Goal: Task Accomplishment & Management: Use online tool/utility

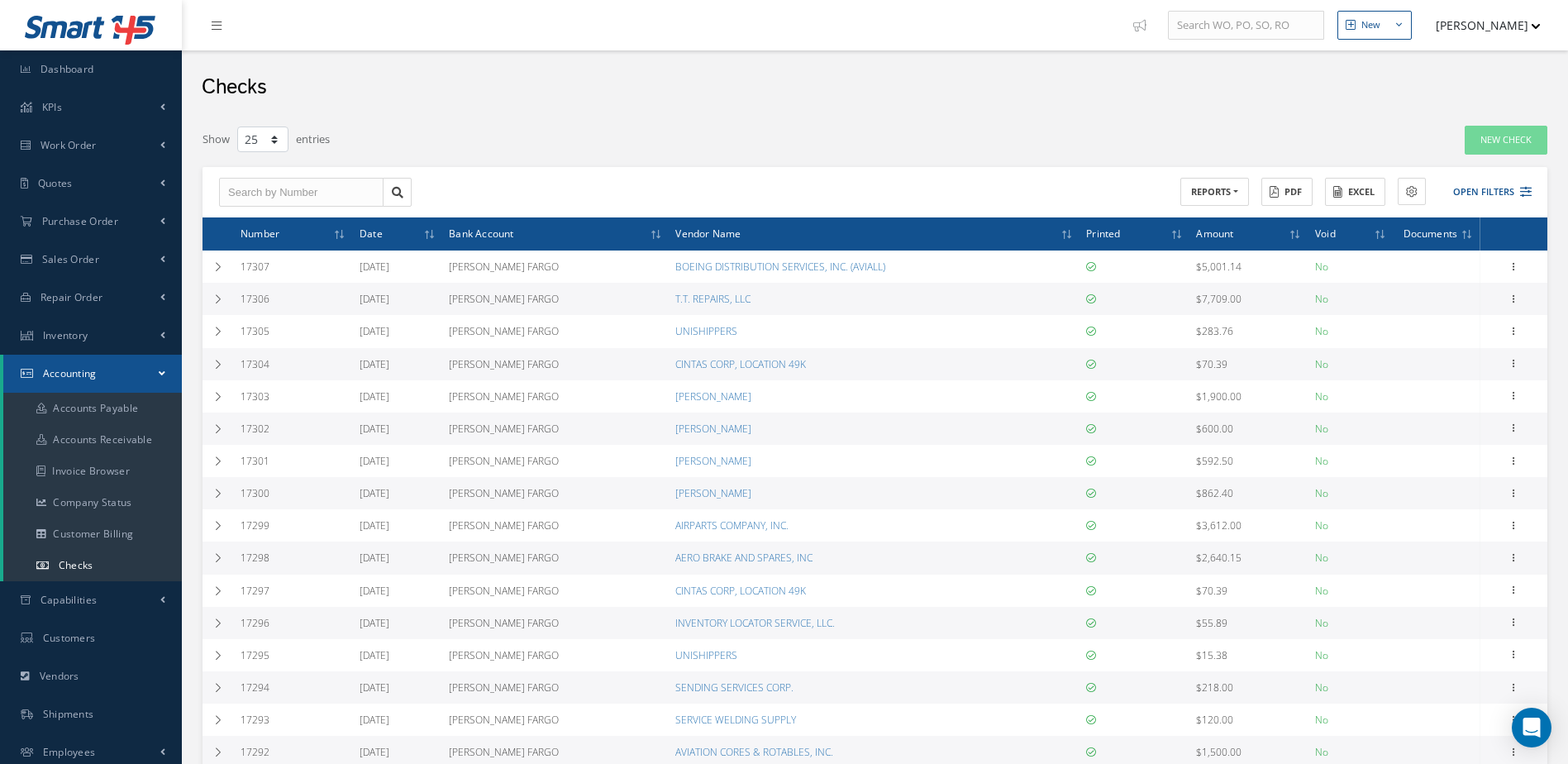
select select "25"
click at [69, 130] on link "Work Order" at bounding box center [90, 146] width 182 height 38
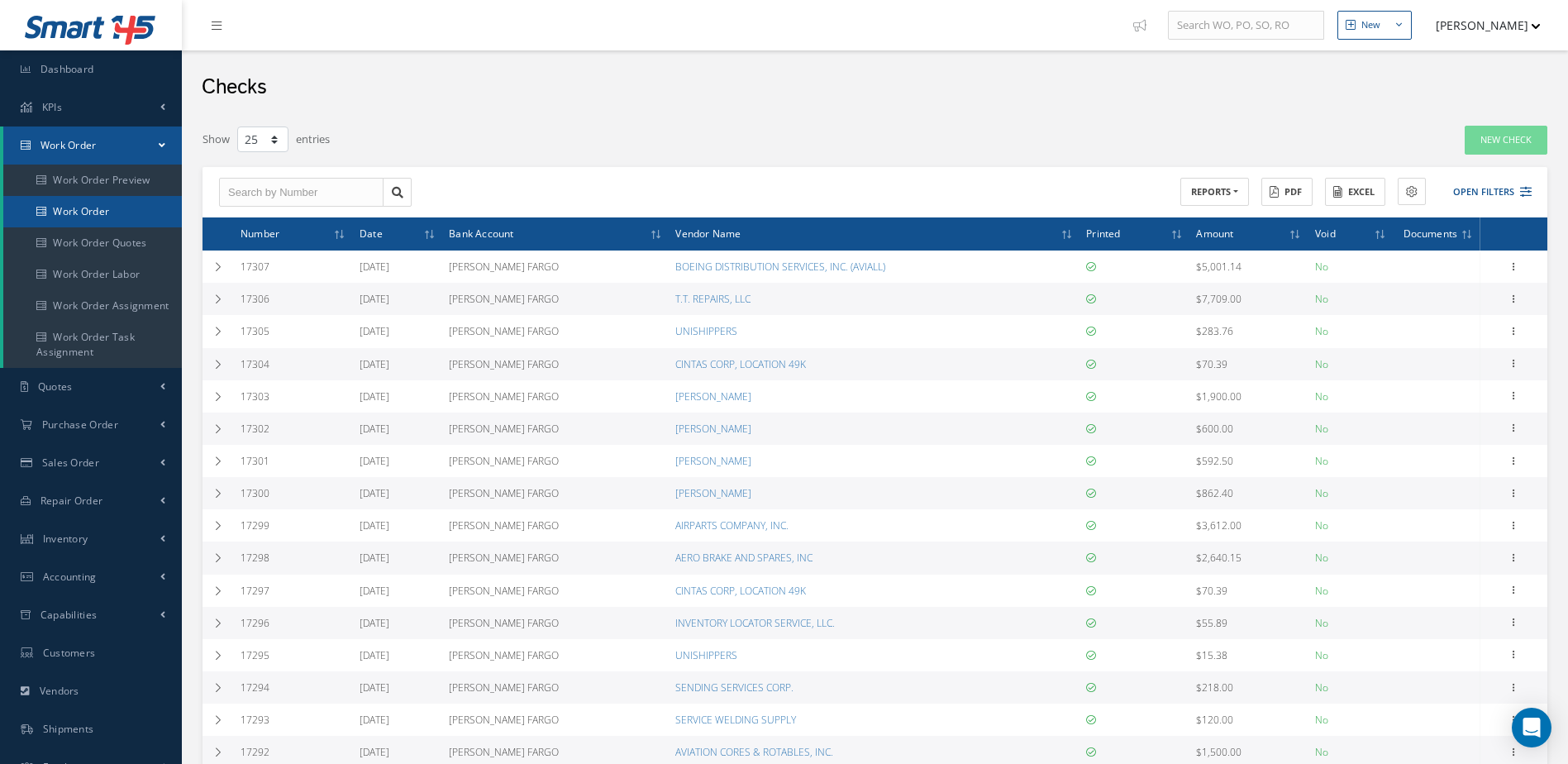
click at [88, 204] on link "Work Order" at bounding box center [93, 212] width 179 height 31
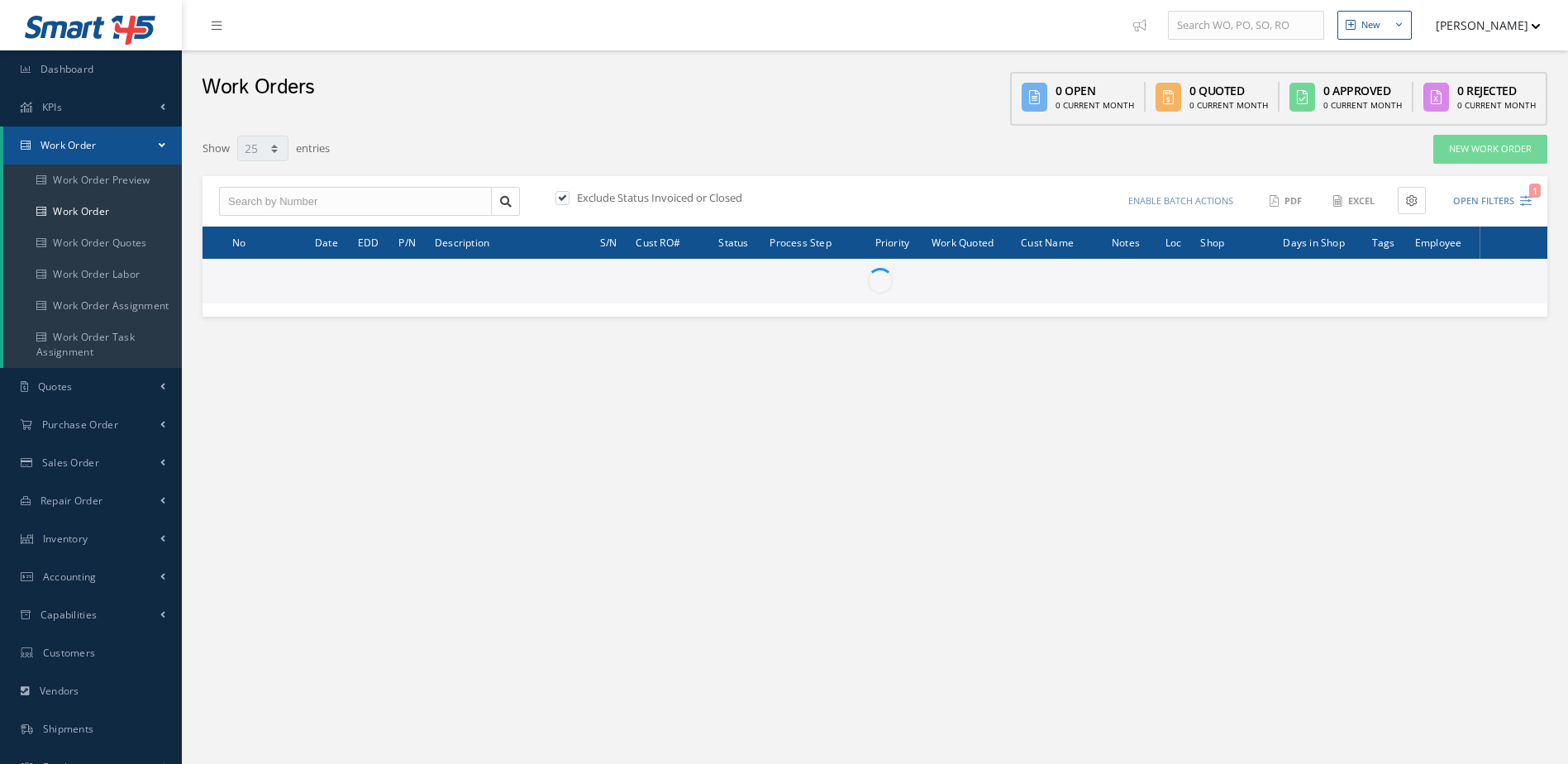
select select "25"
click at [88, 204] on link "Work Order" at bounding box center [93, 212] width 179 height 31
select select "25"
type input "All Work Request"
type input "All Work Performed"
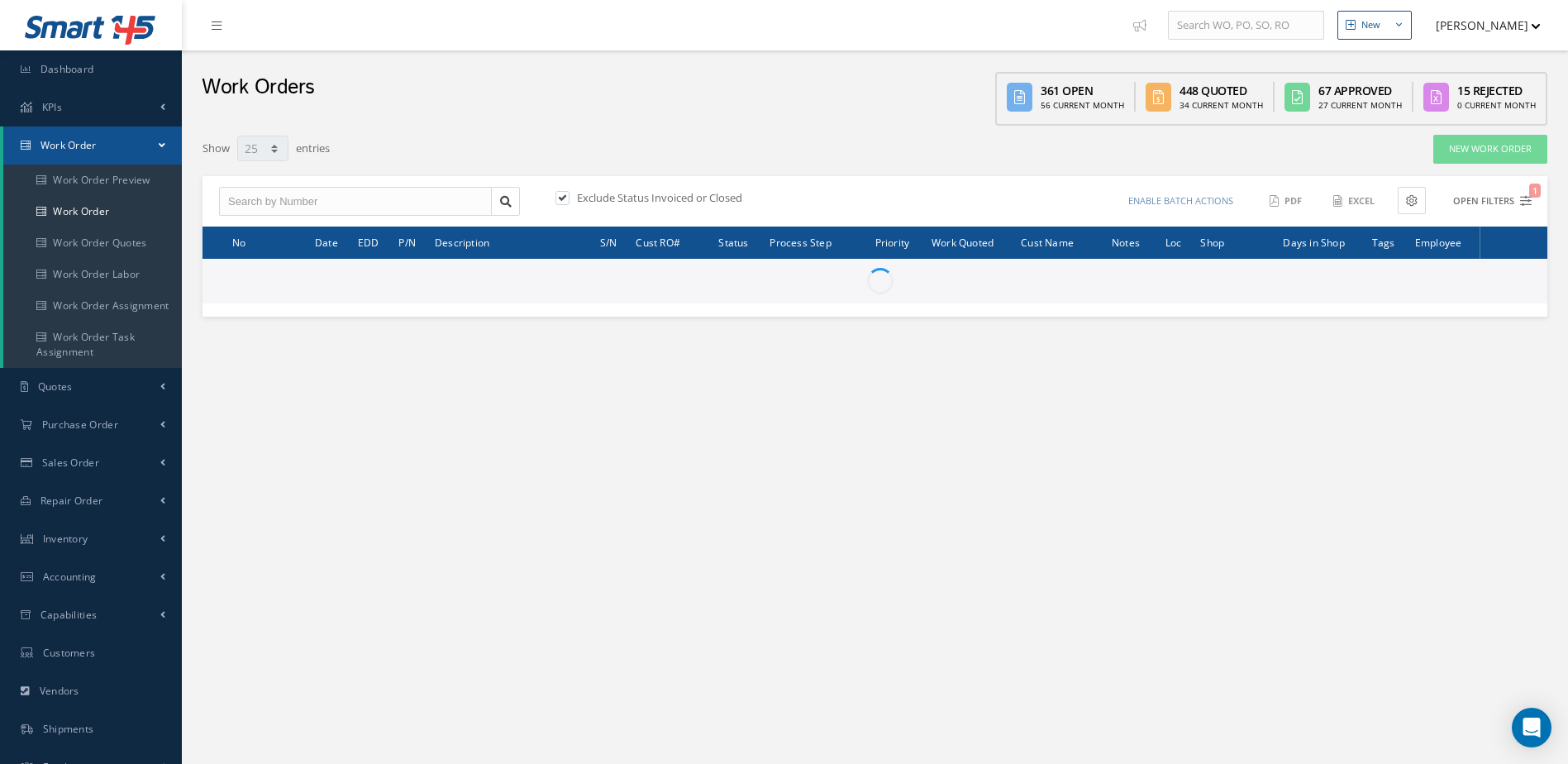
type input "All Status"
type input "WO Part Status"
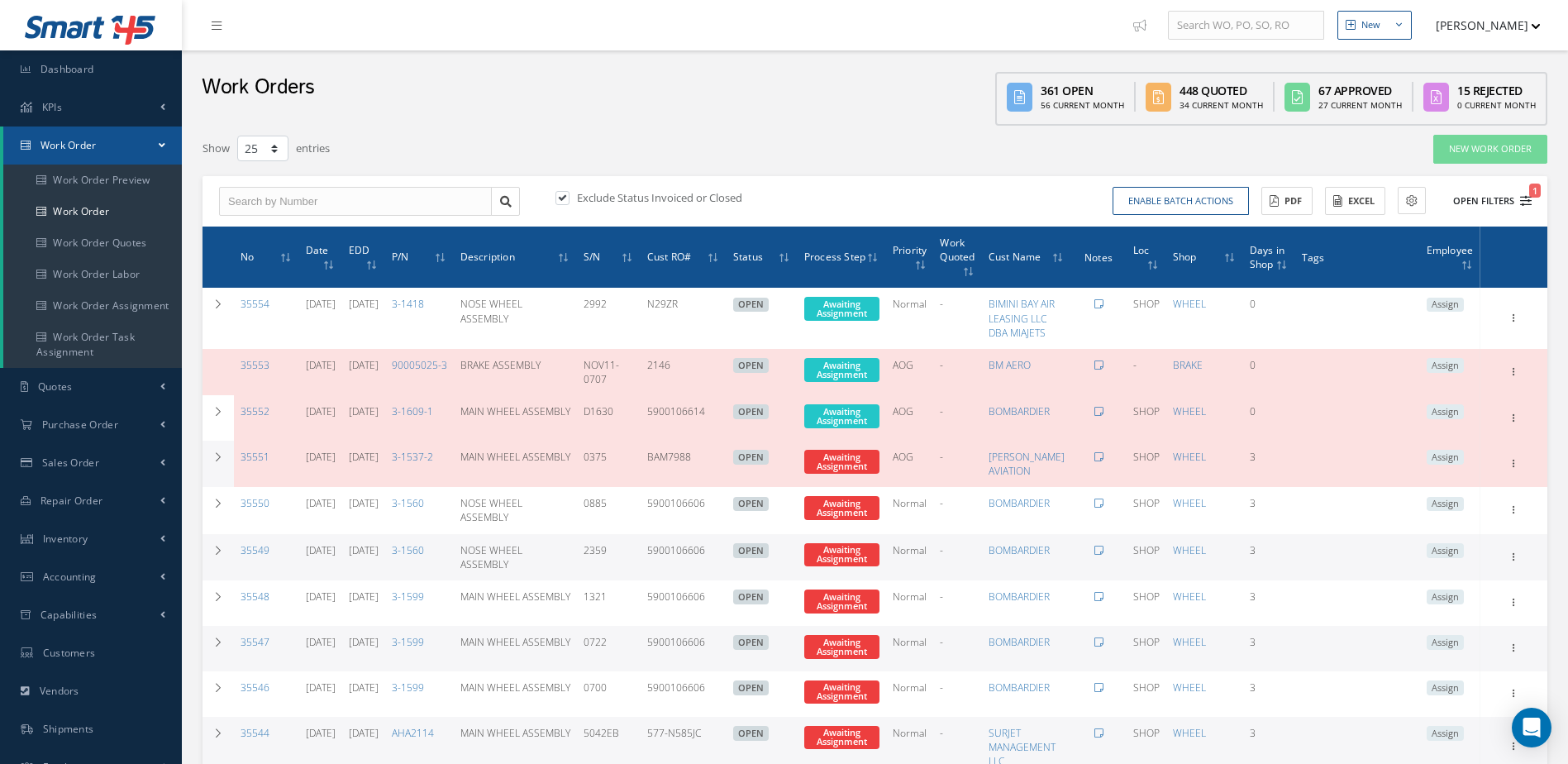
click at [1527, 200] on icon "1" at bounding box center [1525, 201] width 11 height 11
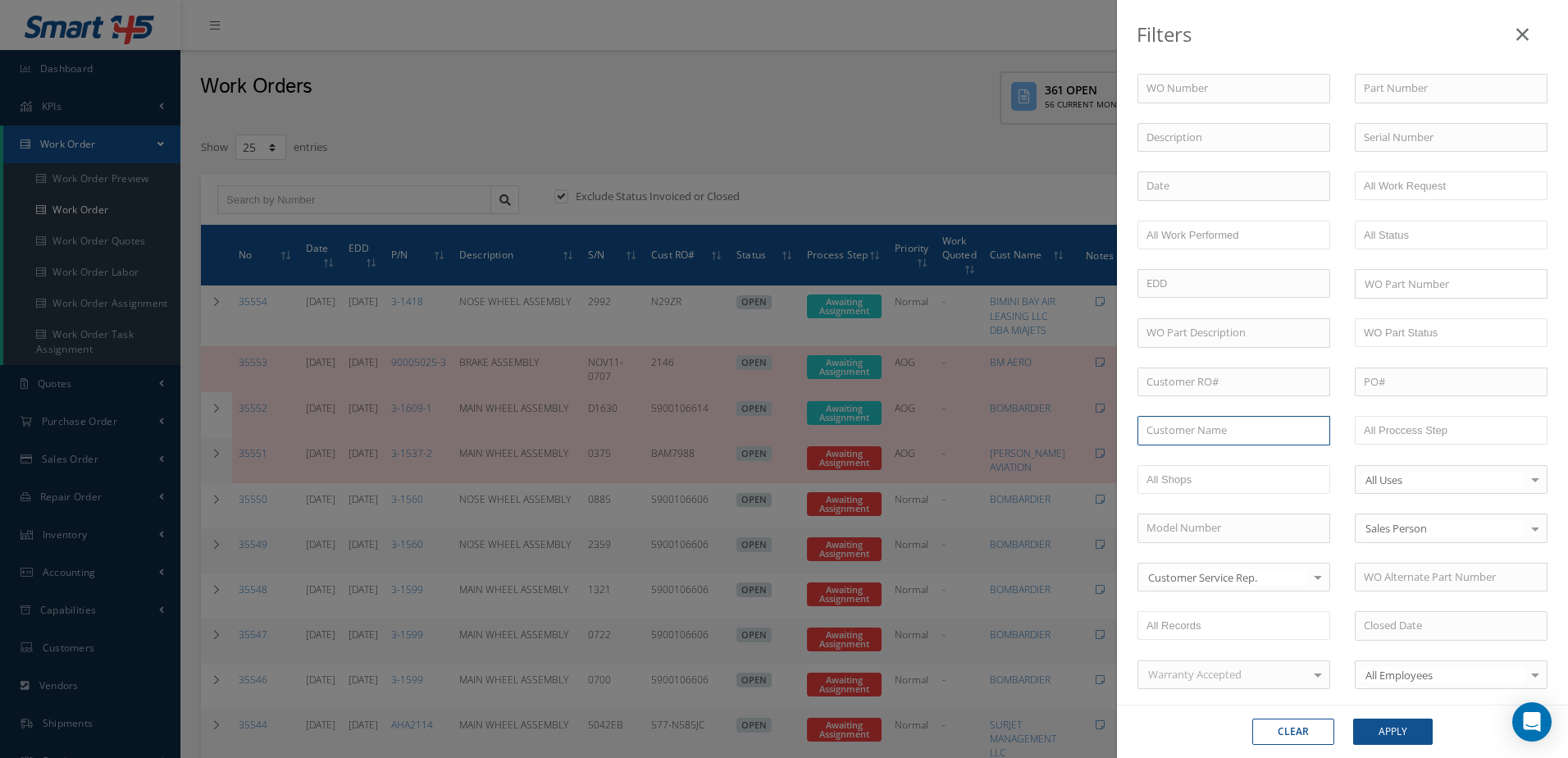
click at [1211, 435] on input "text" at bounding box center [1234, 430] width 193 height 29
click at [1217, 457] on div "BOMBARDIER" at bounding box center [1234, 460] width 175 height 16
type input "BOMBARDIER"
click at [1401, 734] on button "Apply" at bounding box center [1393, 732] width 79 height 26
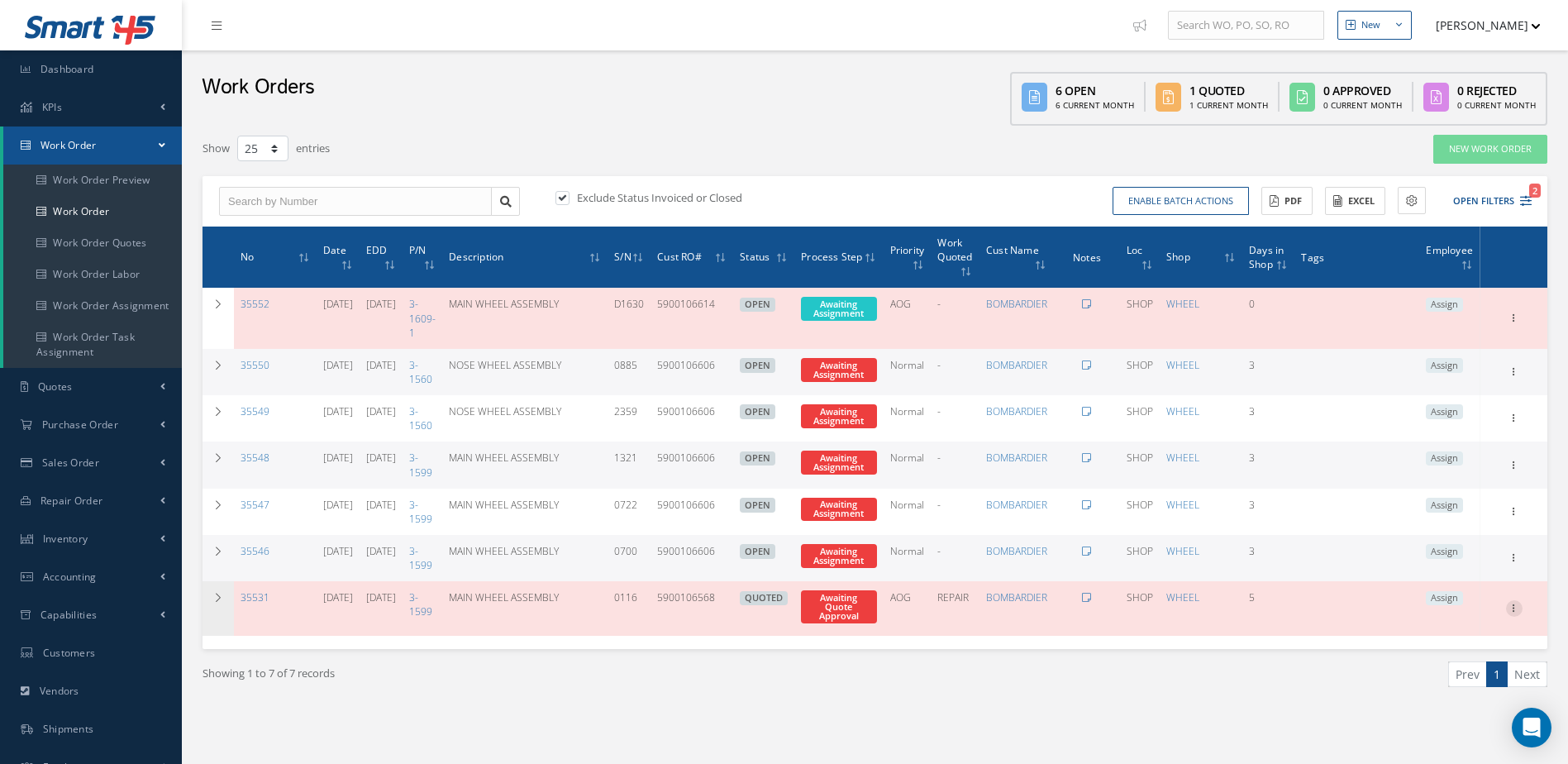
click at [1513, 323] on icon at bounding box center [1514, 316] width 17 height 13
click at [1438, 637] on link "Edit" at bounding box center [1439, 641] width 130 height 22
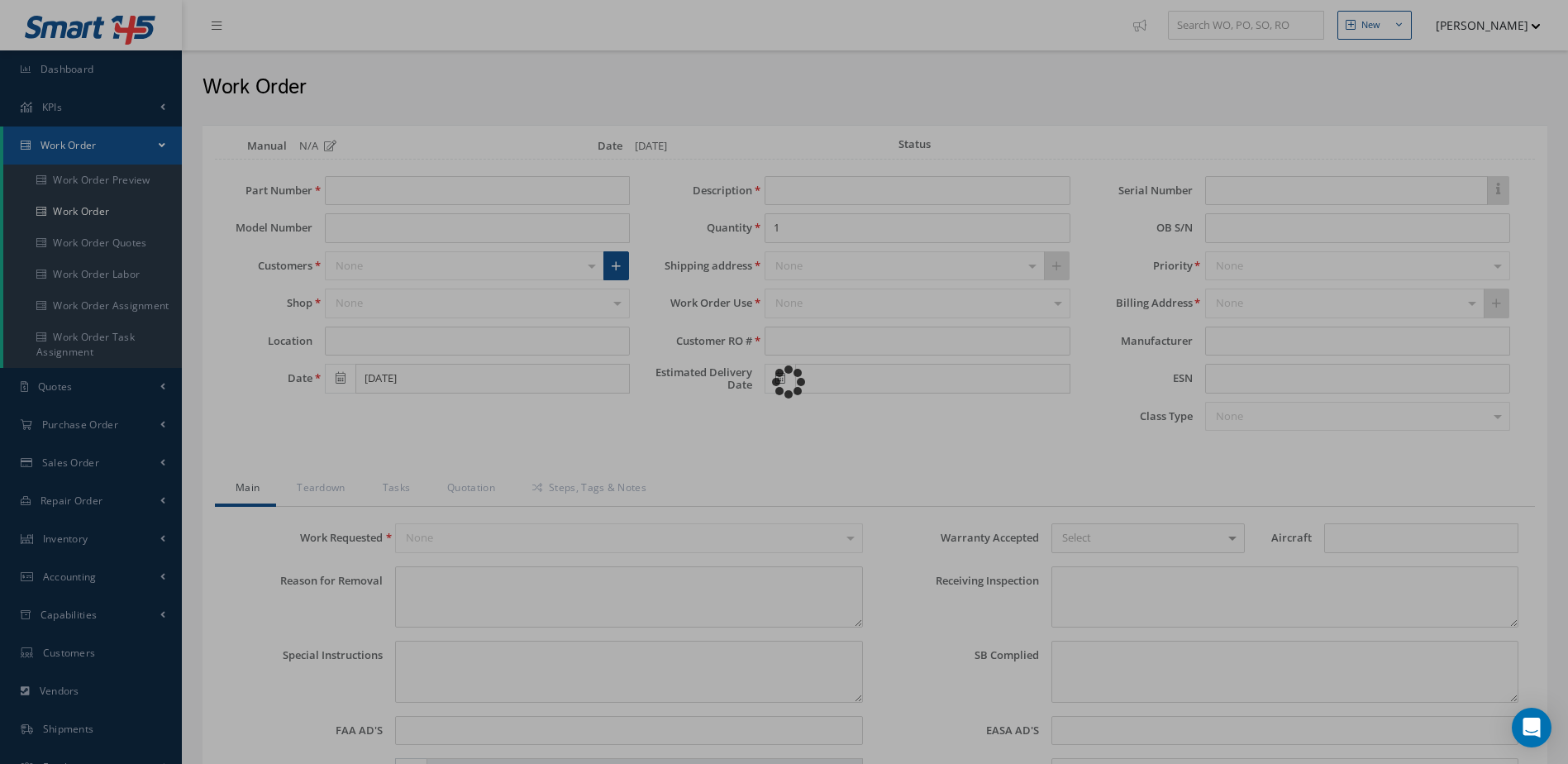
type input "3-1599"
type input "BD-700 Global Express"
type input "SHOP"
type input "08/13/2025"
type input "MAIN WHEEL ASSEMBLY"
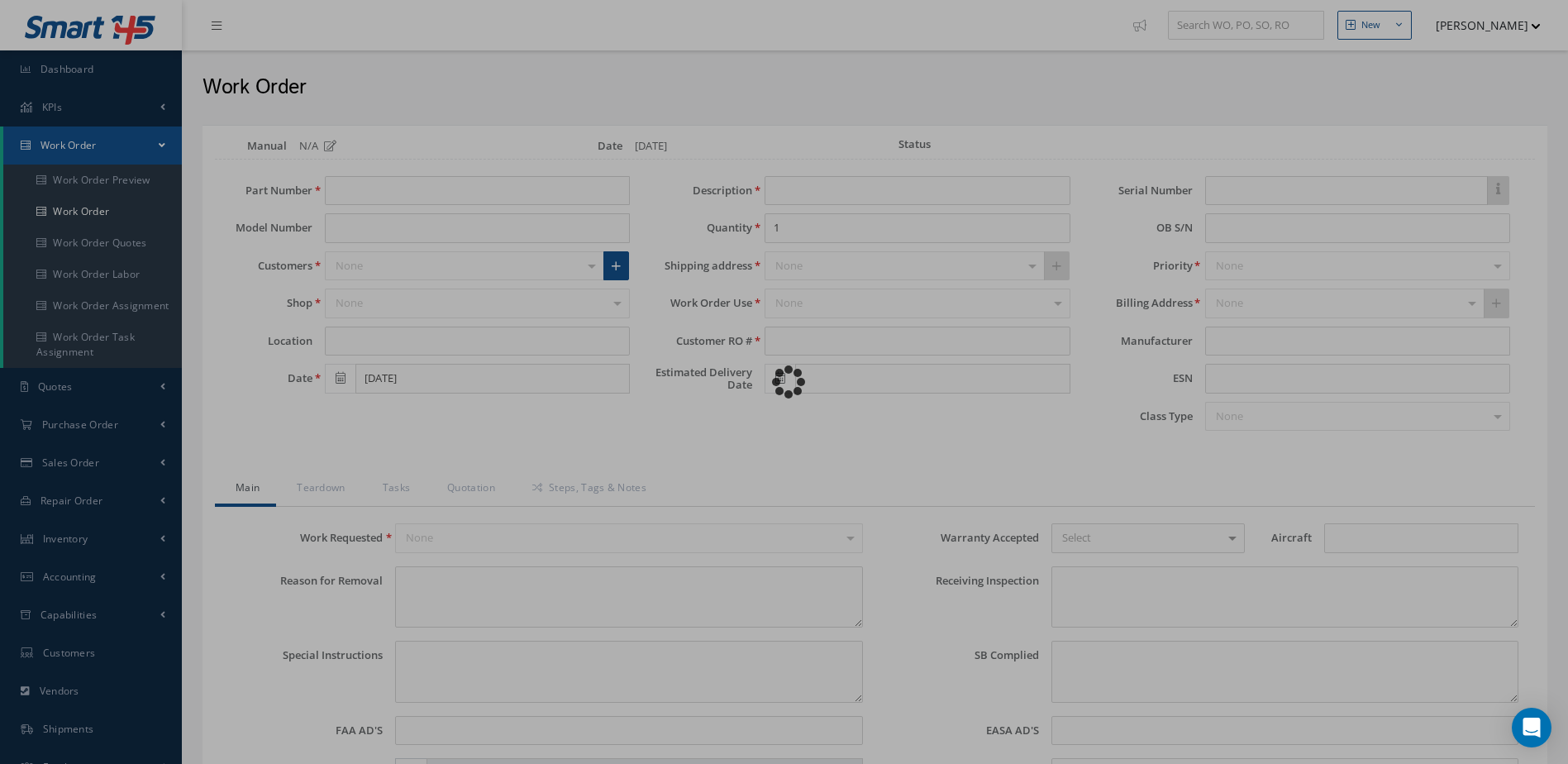
type input "5900106568"
type input "08/19/2025"
type input "0116"
type textarea "WORN TIRE."
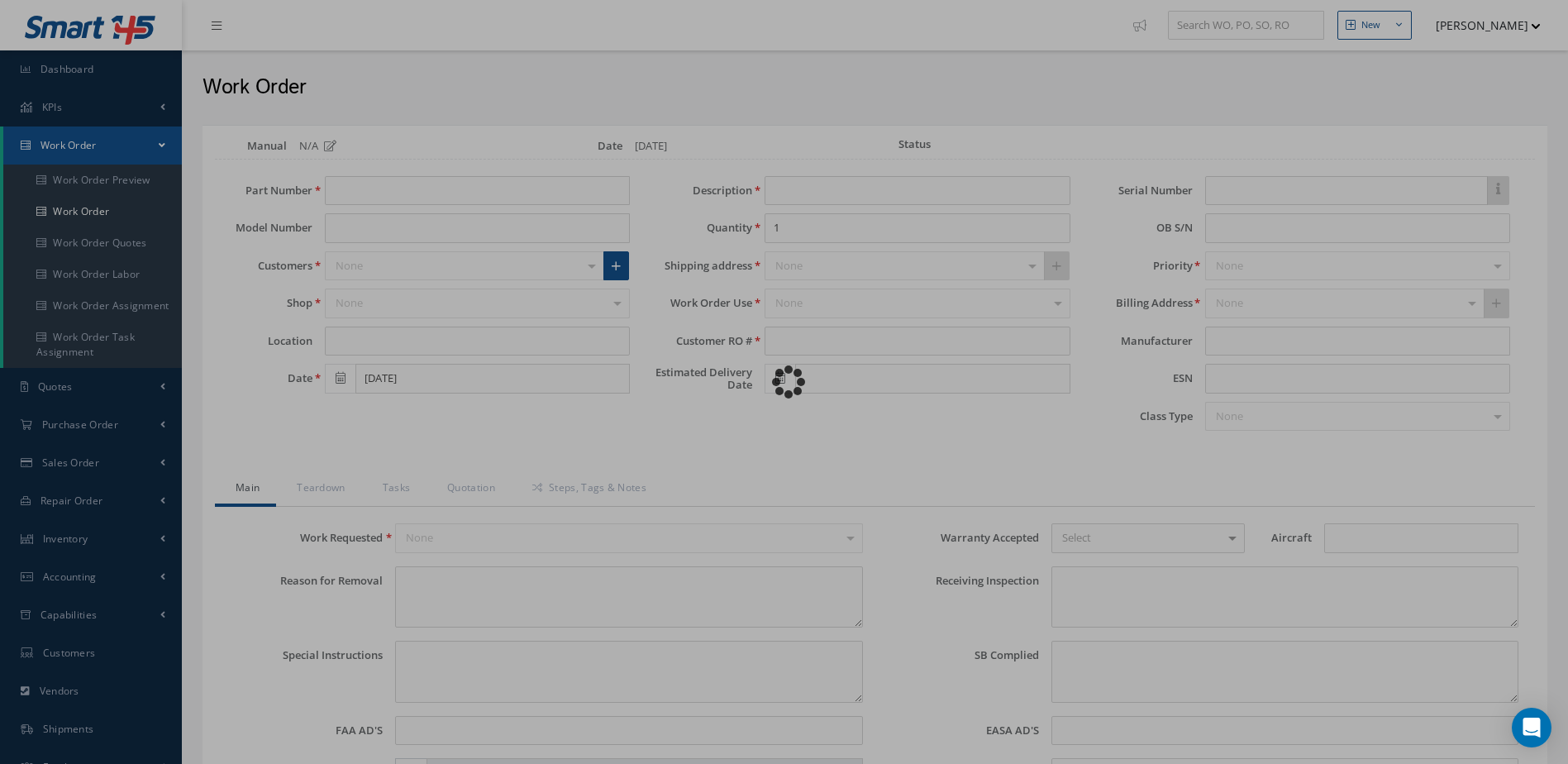
type textarea "EVALUATE FOR TIRE CHANGE."
type input "NONE"
type input "BD-700"
type textarea "NO VISUAL DAMAGE"
type textarea "NONE"
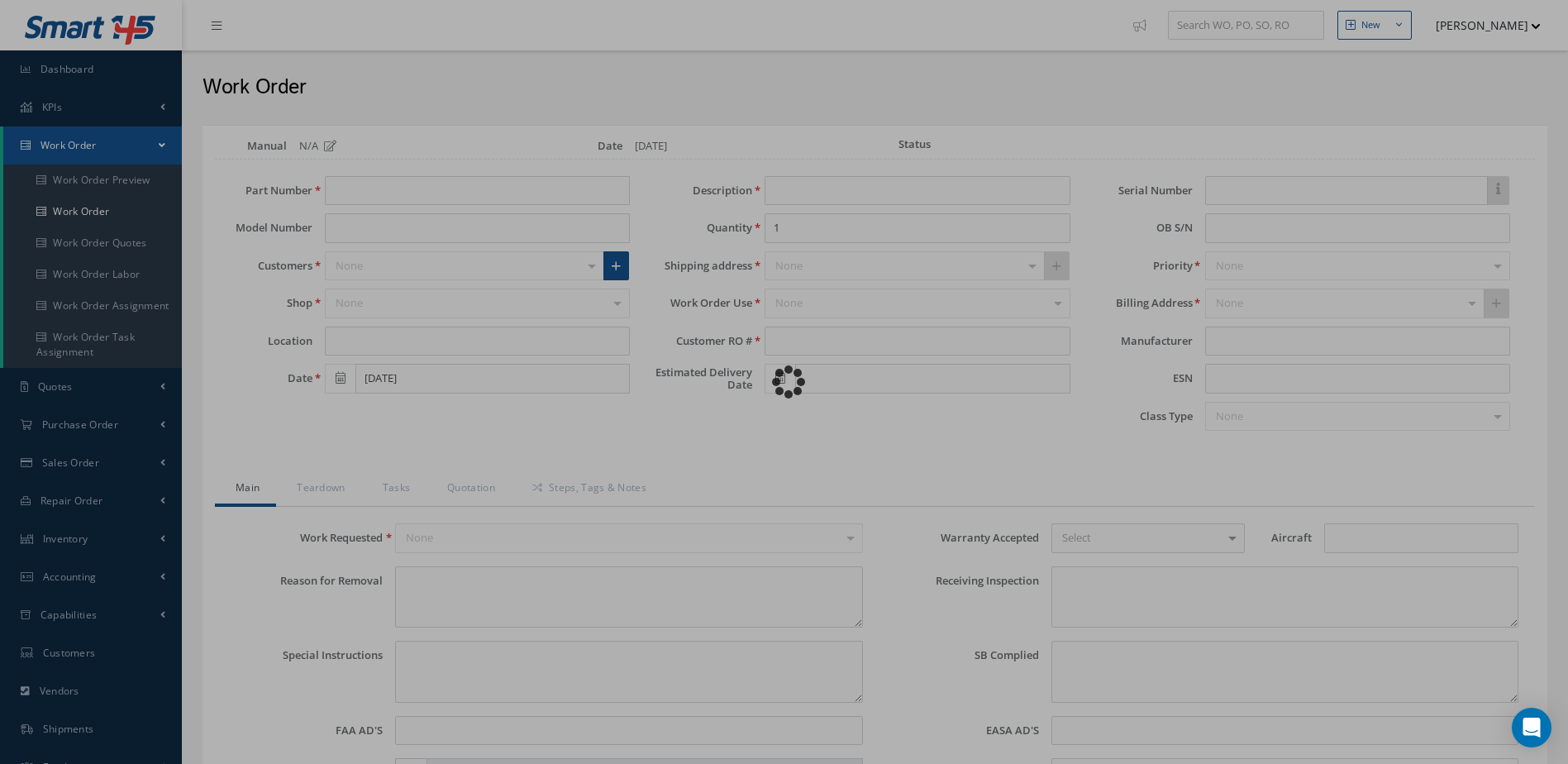
type input "NONE"
type input "WHITE"
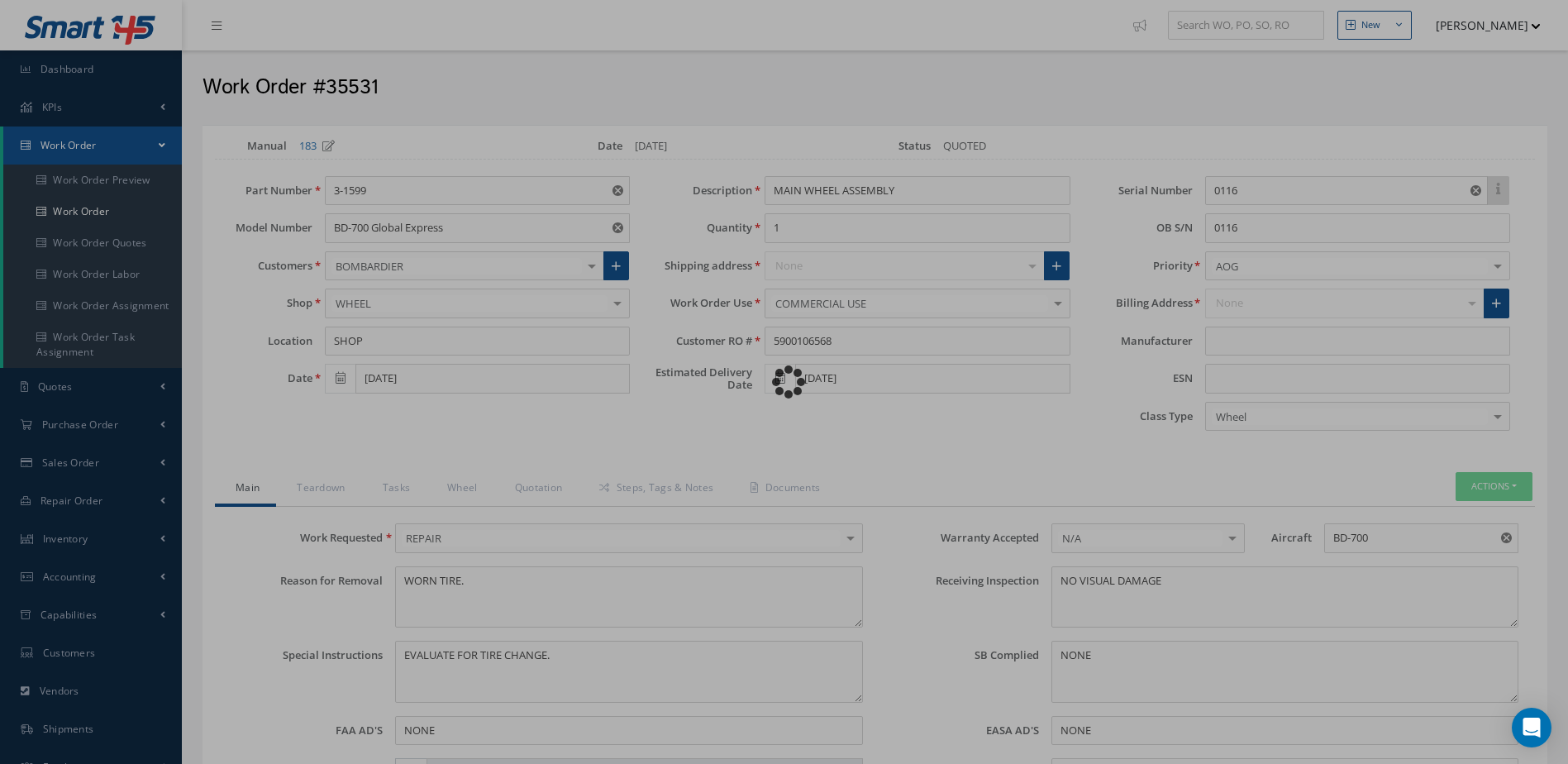
type input "GOODRICH"
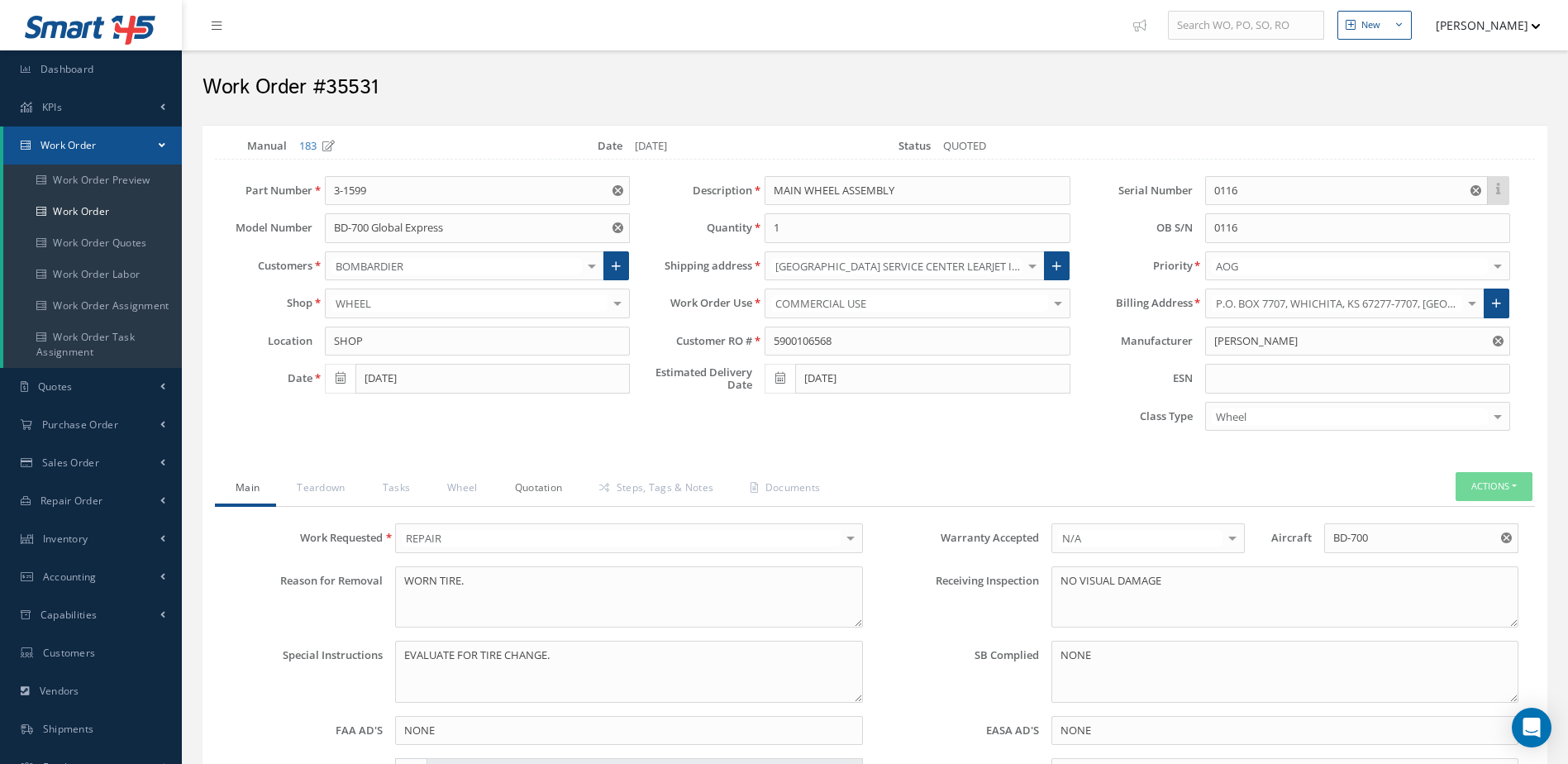
click at [546, 485] on link "Quotation" at bounding box center [537, 489] width 85 height 35
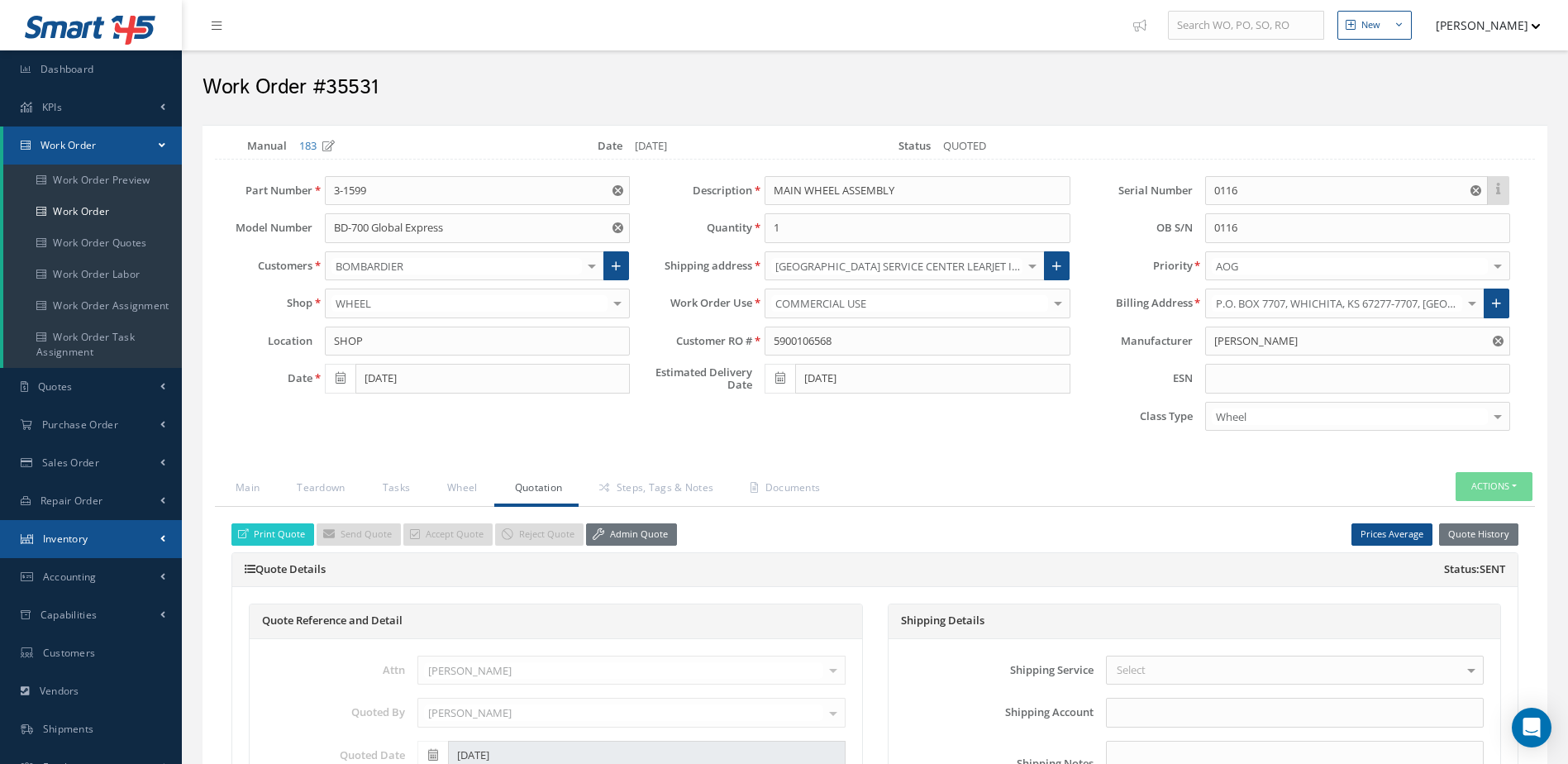
click at [131, 540] on link "Inventory" at bounding box center [90, 540] width 182 height 38
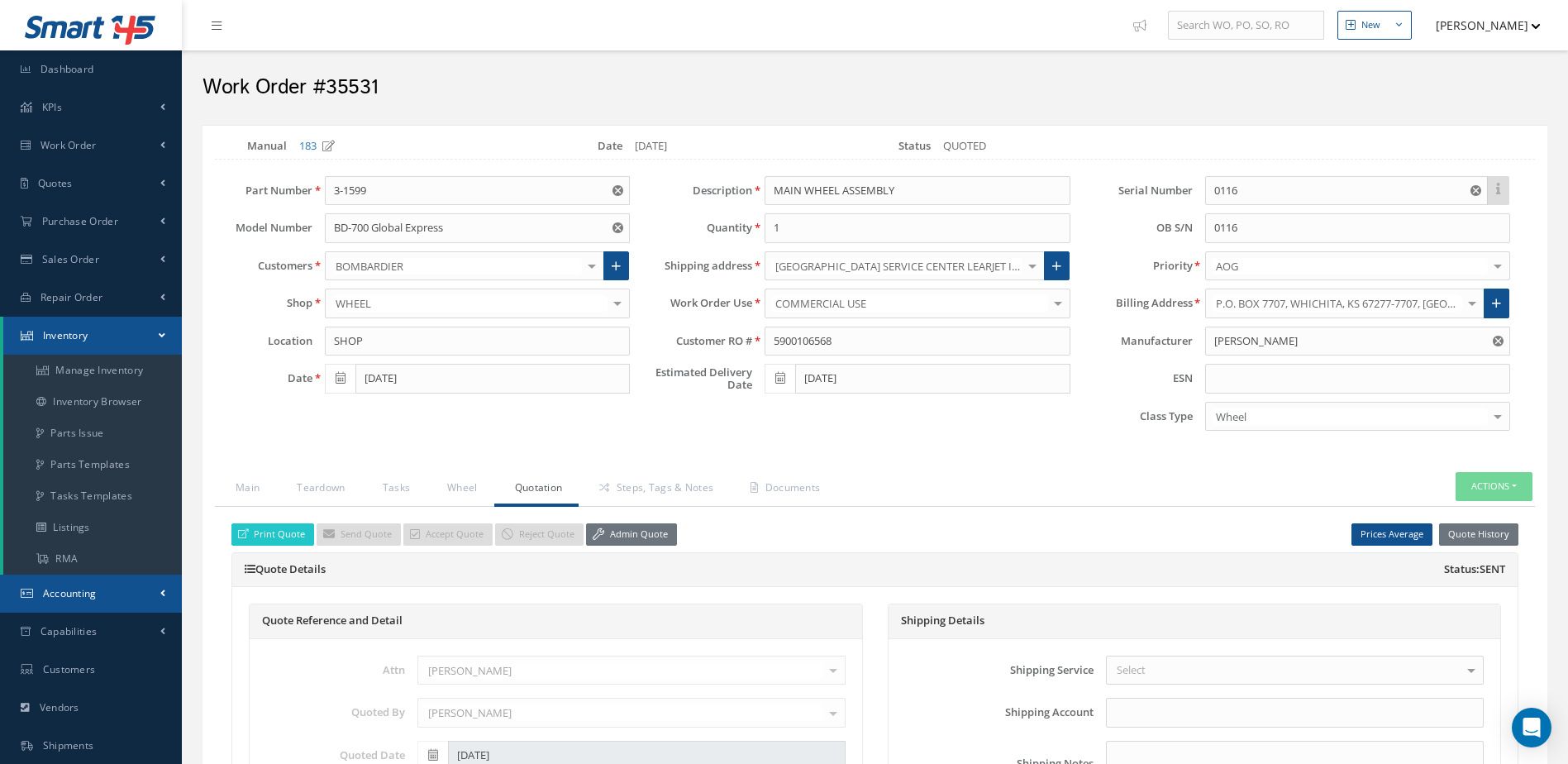
click at [105, 591] on link "Accounting" at bounding box center [90, 594] width 182 height 38
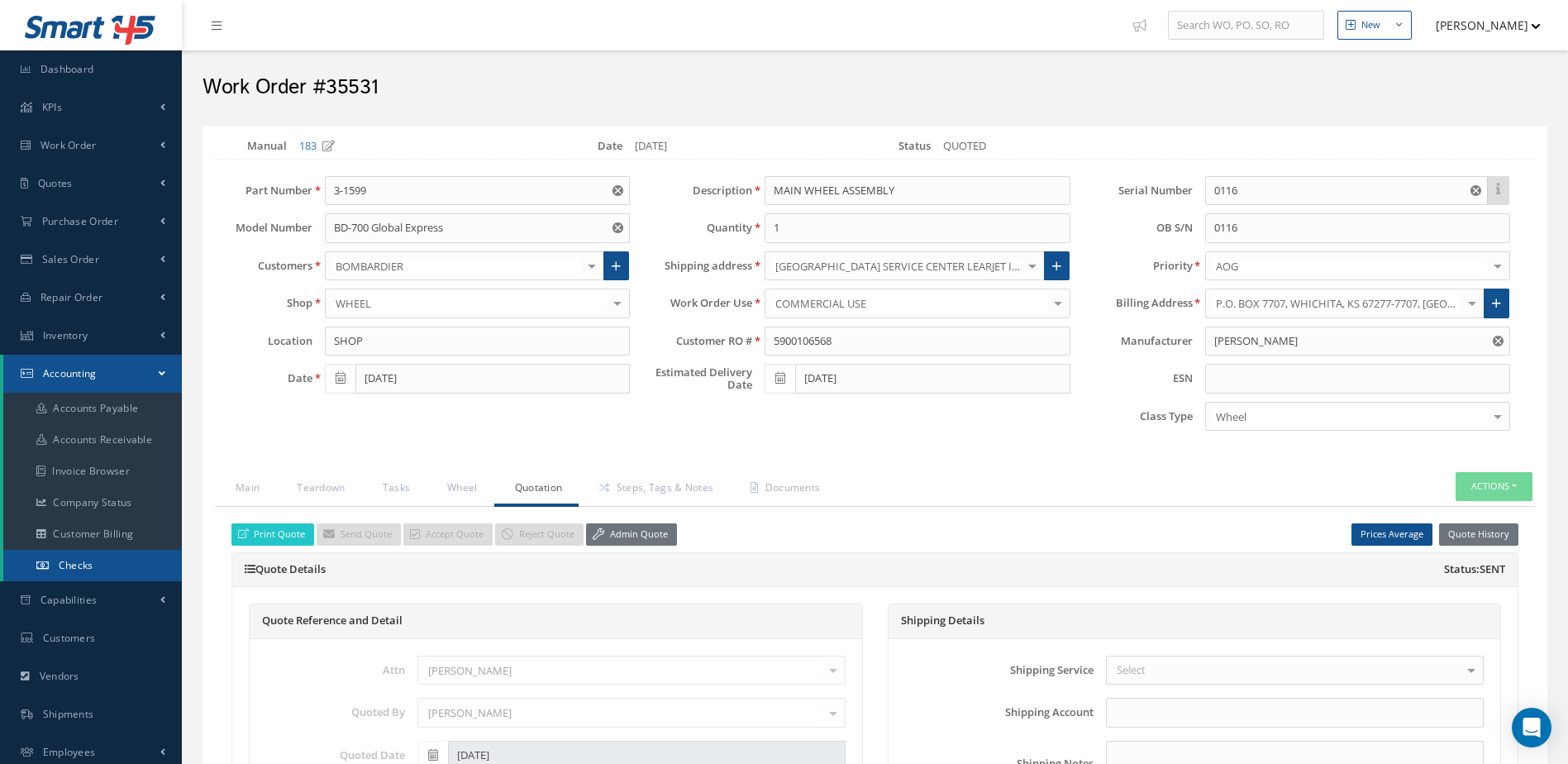
click at [100, 571] on link "Checks" at bounding box center [93, 566] width 179 height 31
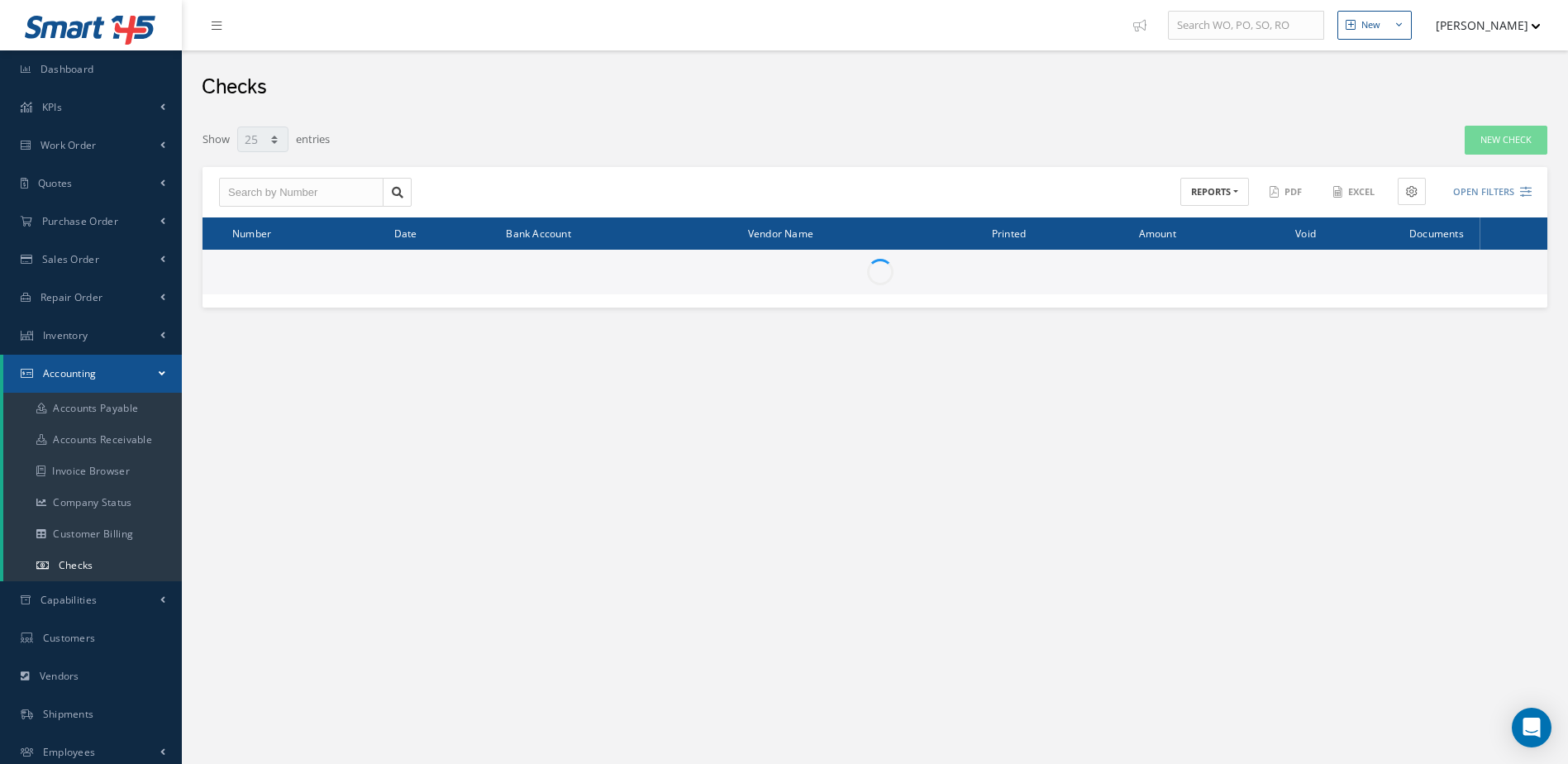
select select "25"
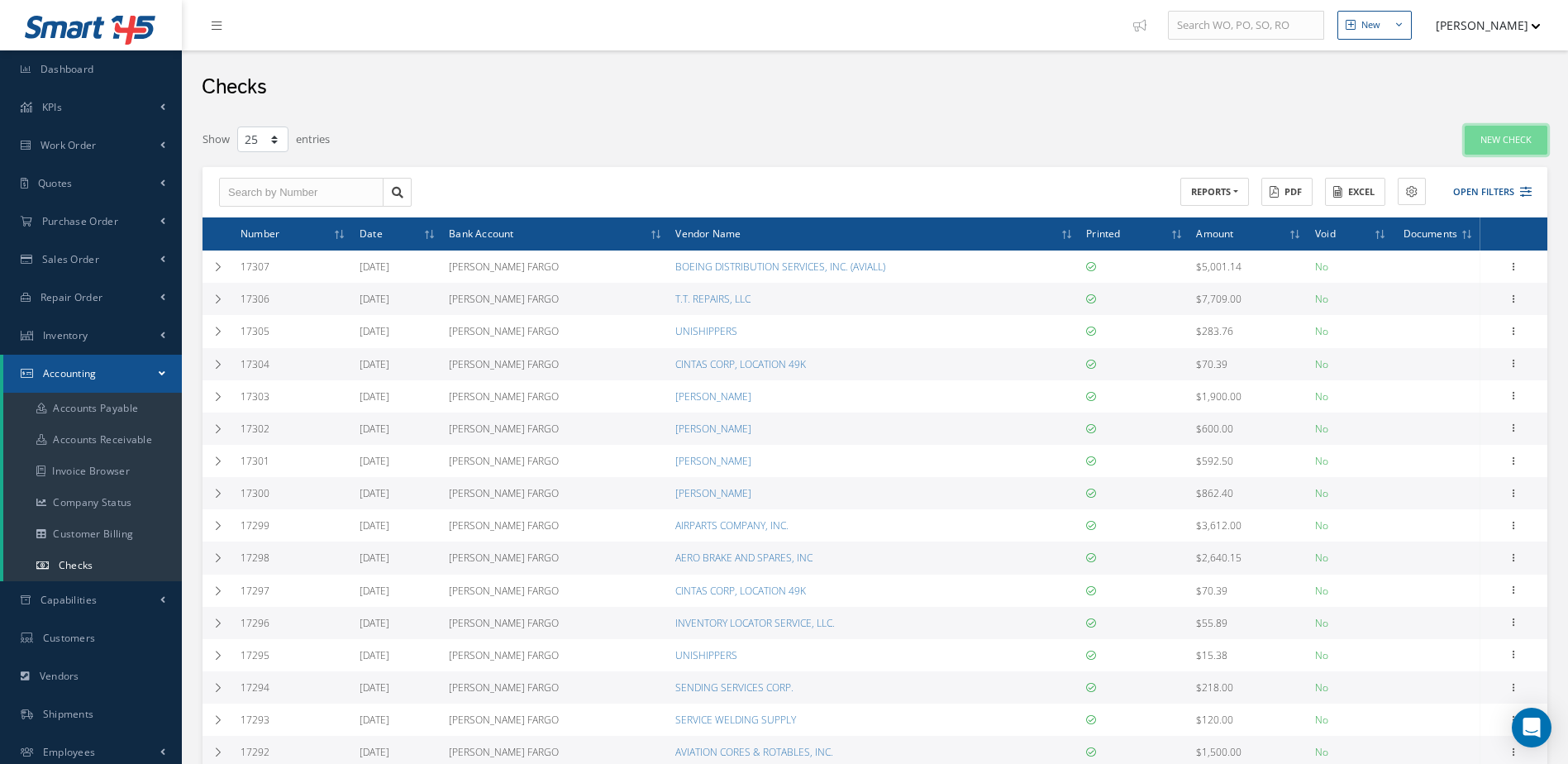
click at [1504, 141] on link "New Check" at bounding box center [1505, 140] width 83 height 29
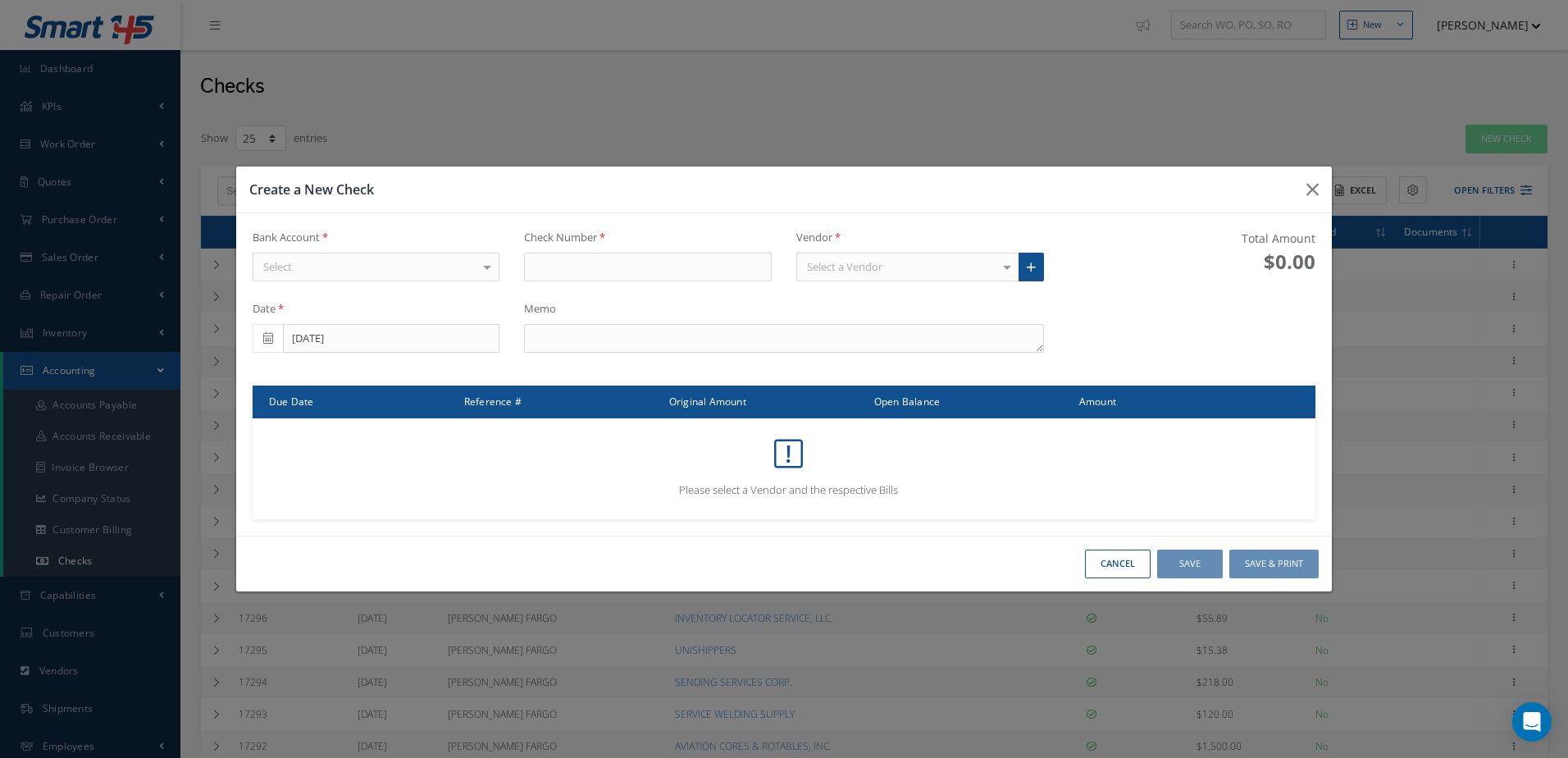
click at [391, 266] on div "Select" at bounding box center [376, 267] width 247 height 29
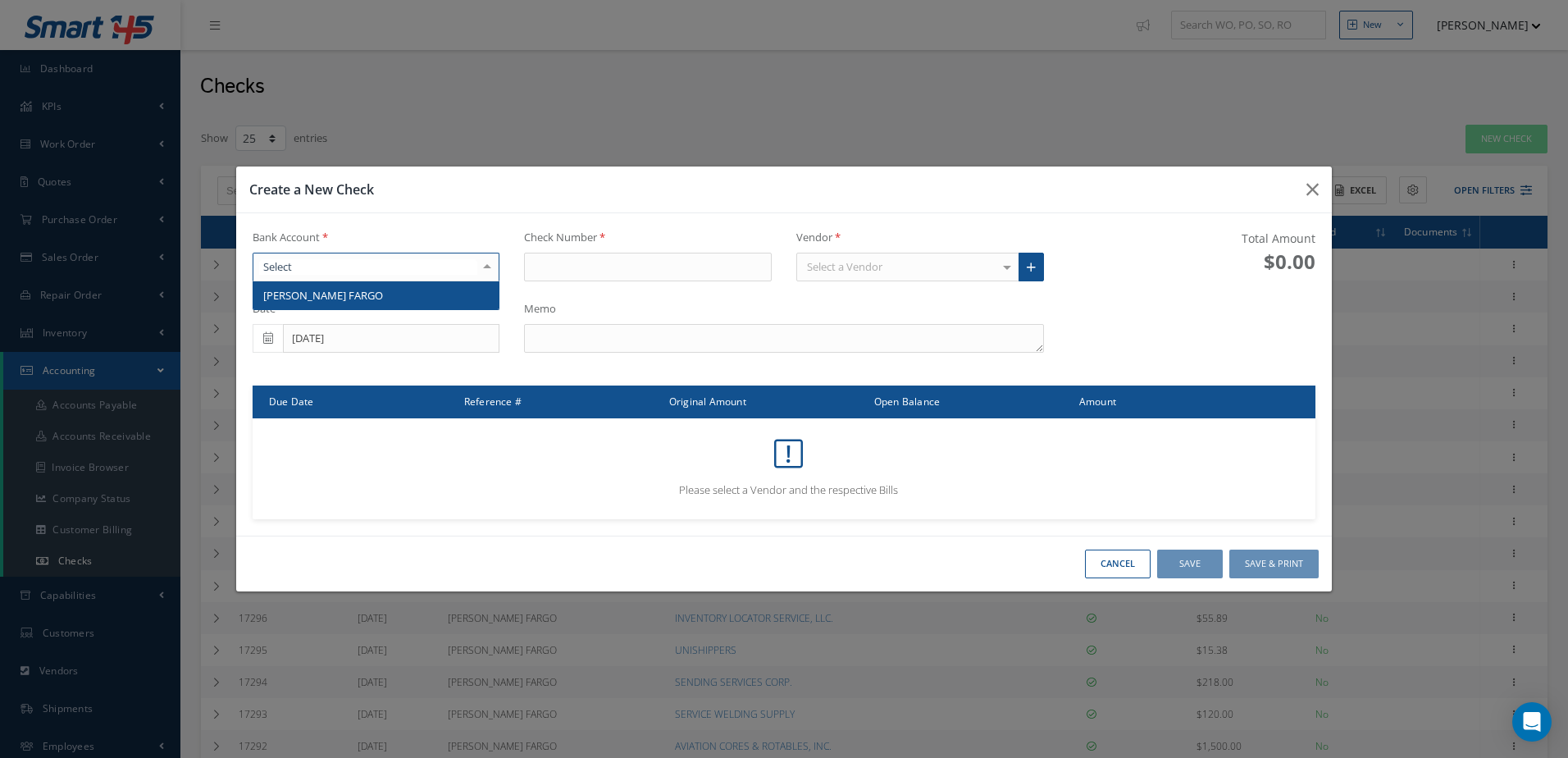
click at [394, 299] on span "WELLS FARGO" at bounding box center [376, 295] width 246 height 28
type input "17308"
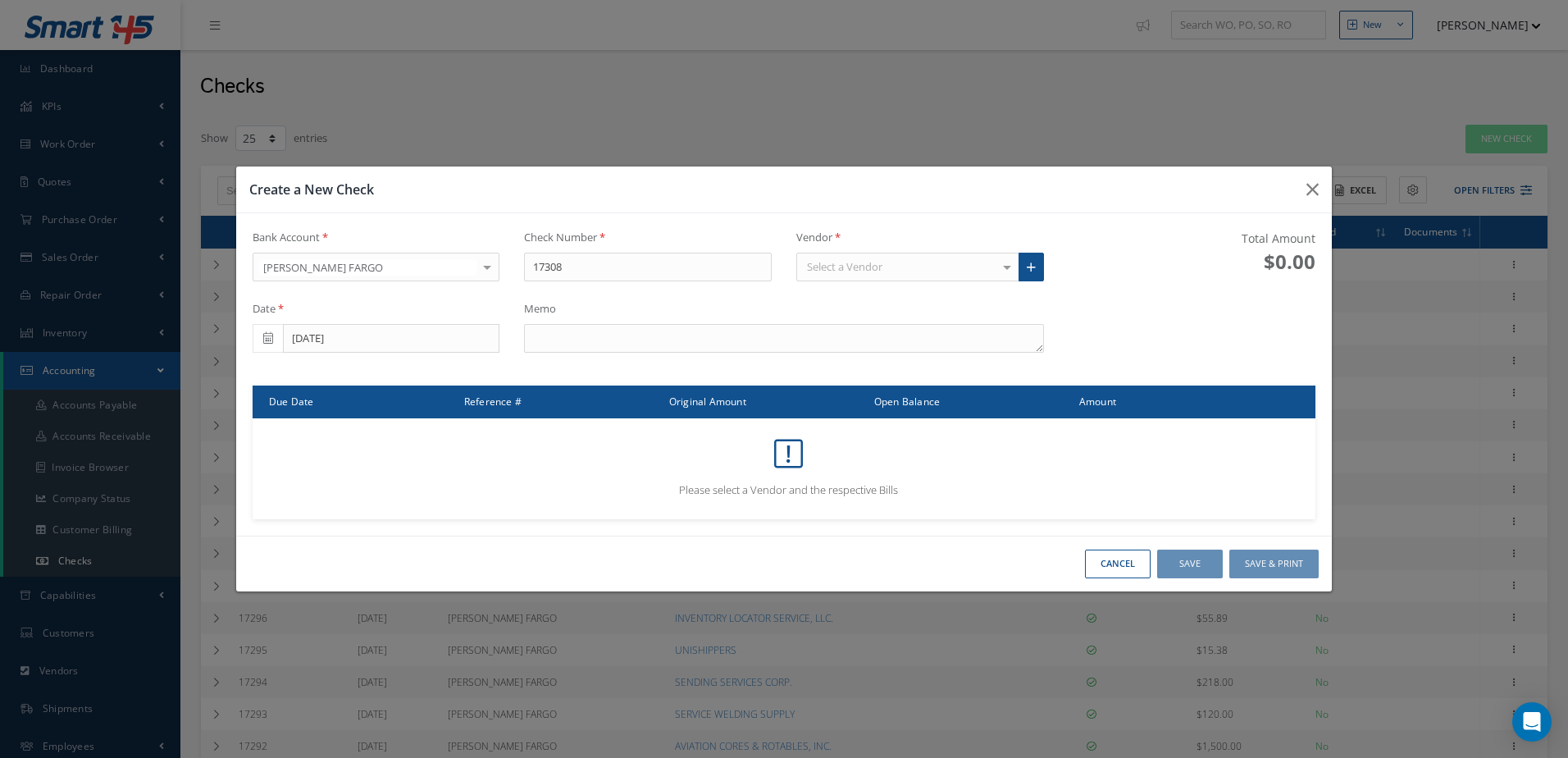
click at [828, 257] on div "Select a Vendor" at bounding box center [908, 267] width 223 height 29
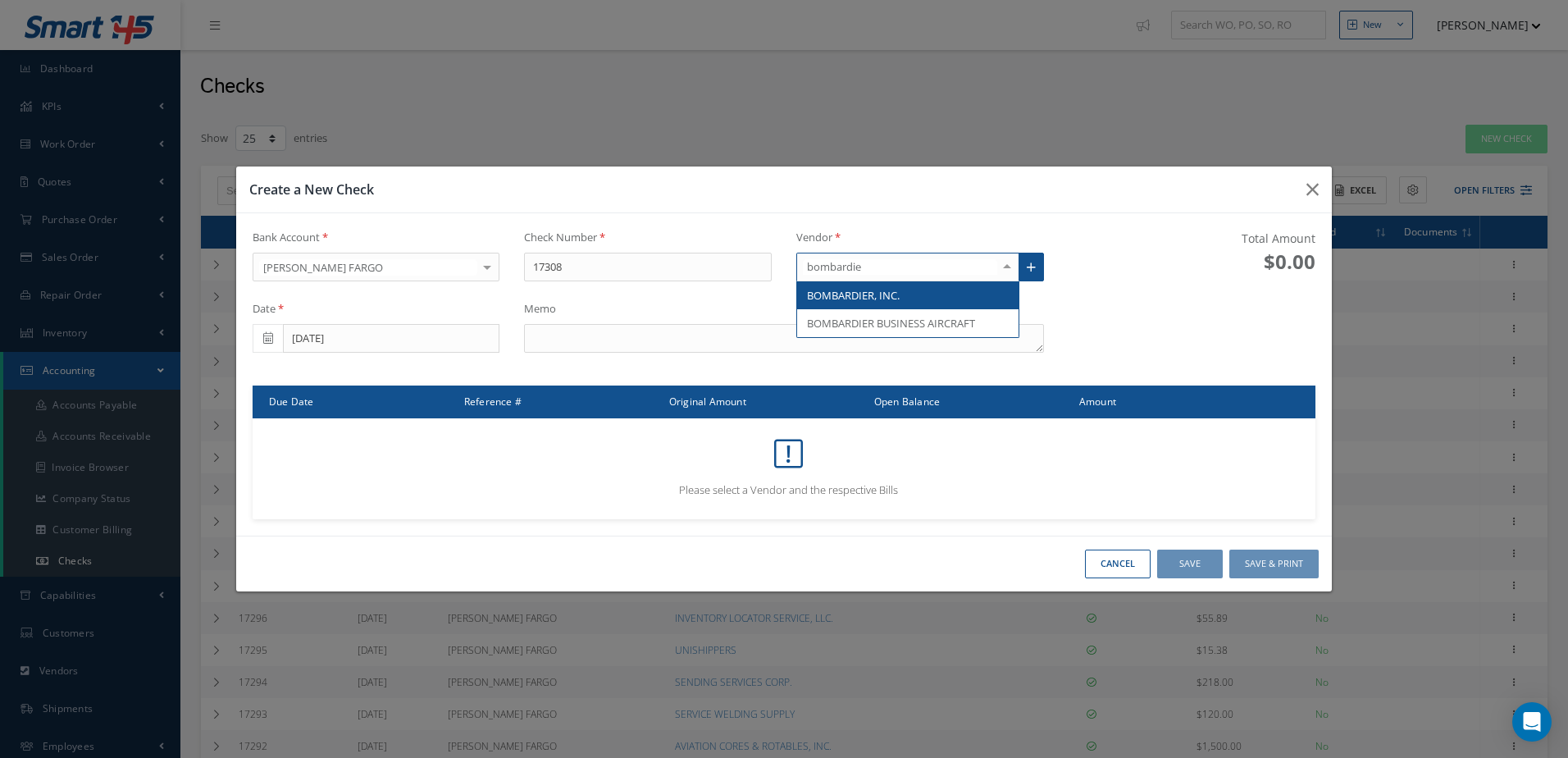
type input "bombardier"
click at [838, 295] on span "BOMBARDIER, INC." at bounding box center [853, 295] width 93 height 15
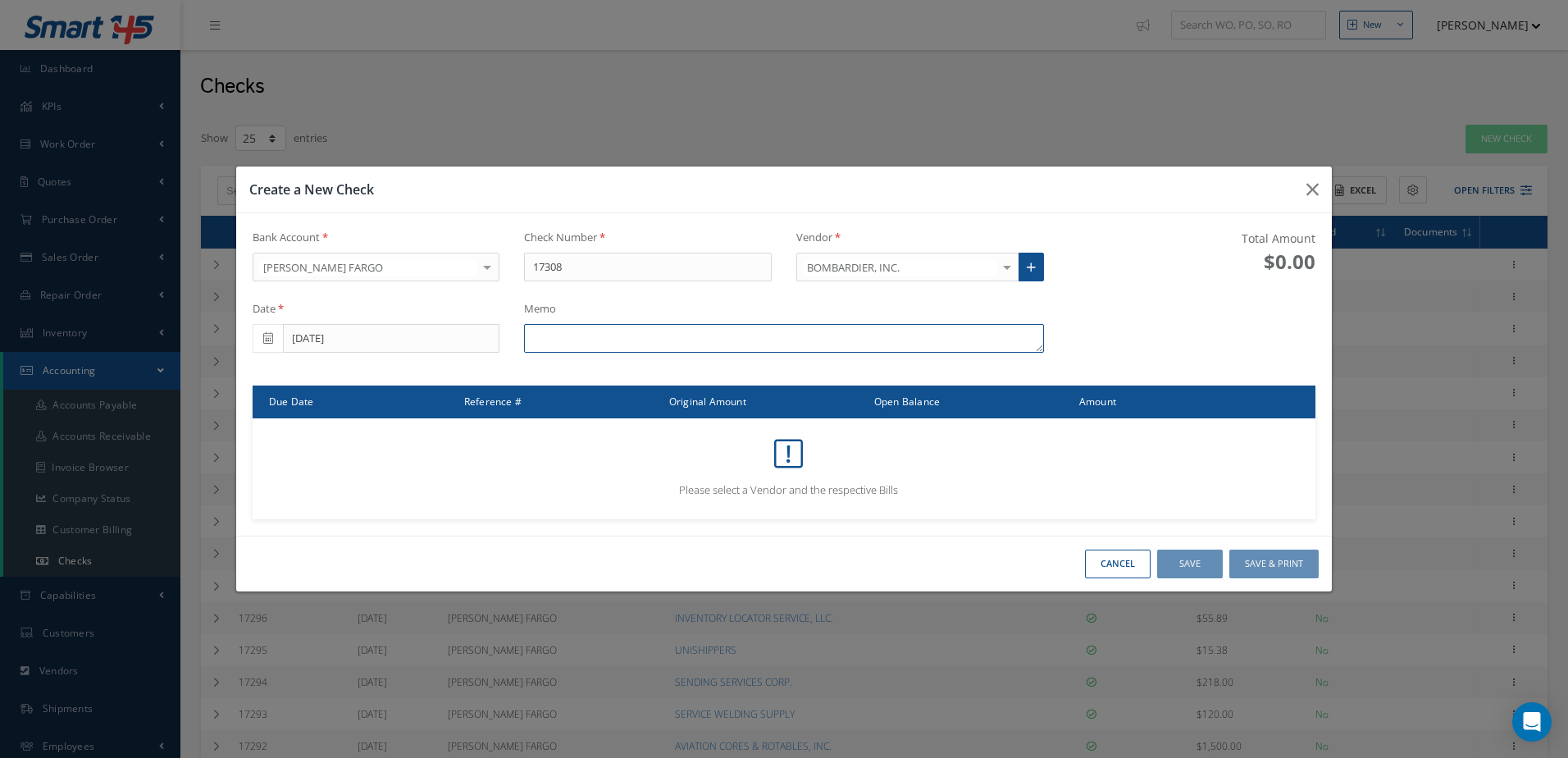
click at [697, 345] on textarea at bounding box center [784, 339] width 519 height 29
type textarea "i"
type textarea "INV. 911438518"
type input "LEARJET"
click at [934, 302] on span "LEARJET, INC." at bounding box center [908, 295] width 222 height 28
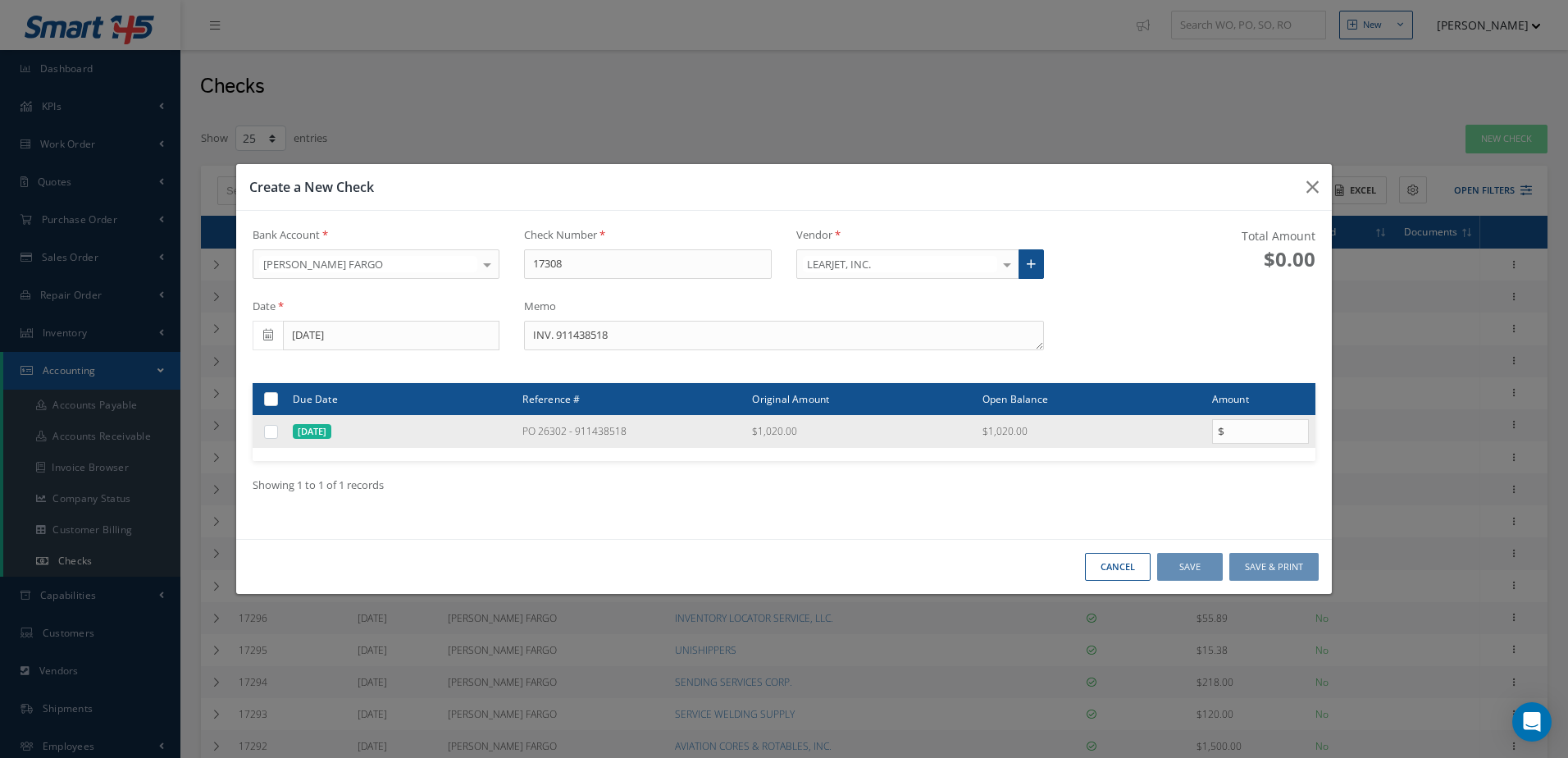
click at [278, 429] on label at bounding box center [278, 431] width 0 height 14
click at [266, 429] on input "checkbox" at bounding box center [272, 433] width 10 height 10
checkbox input "true"
type input "1020.00"
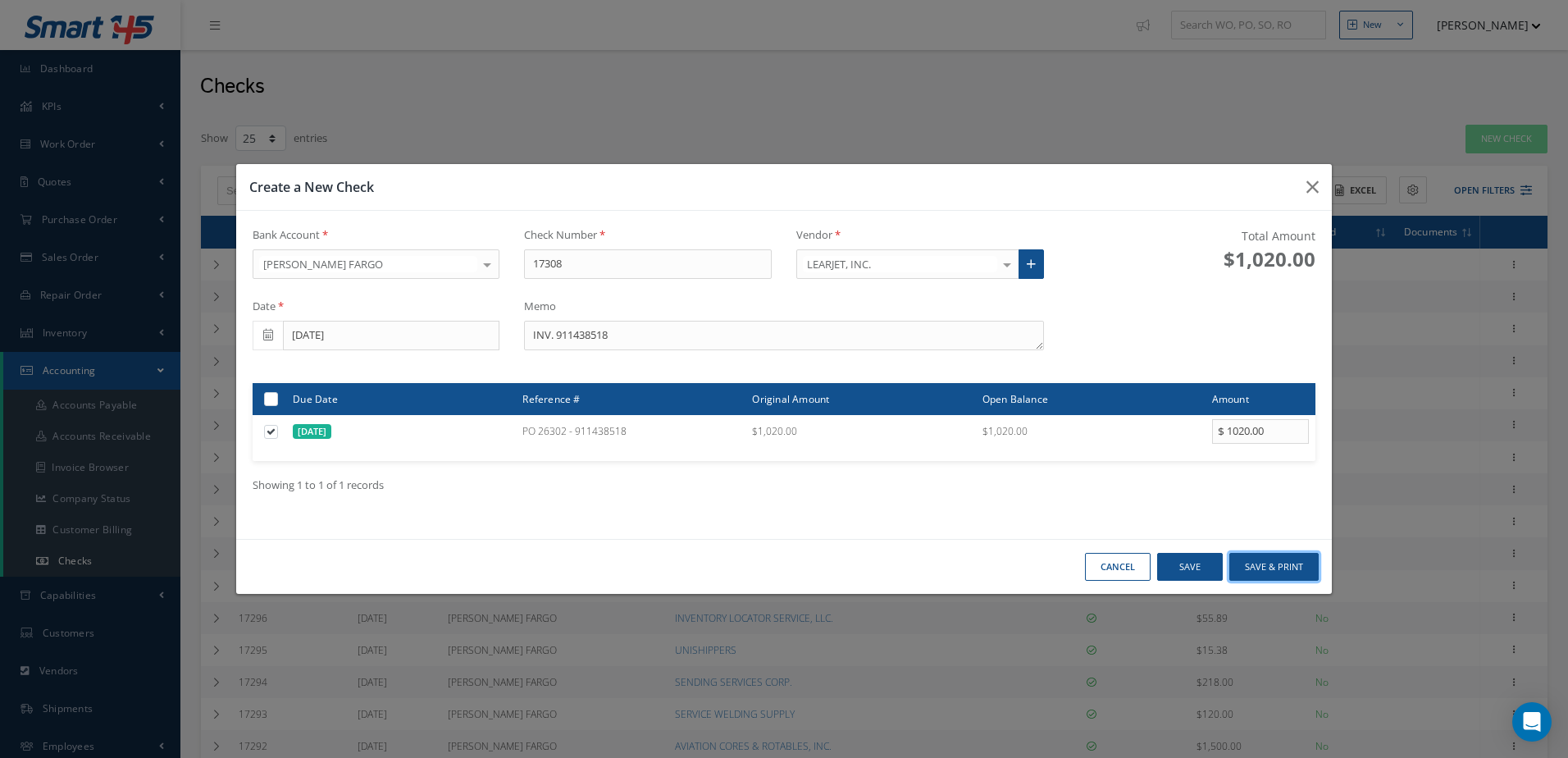
click at [1281, 564] on button "Save & Print" at bounding box center [1274, 567] width 90 height 28
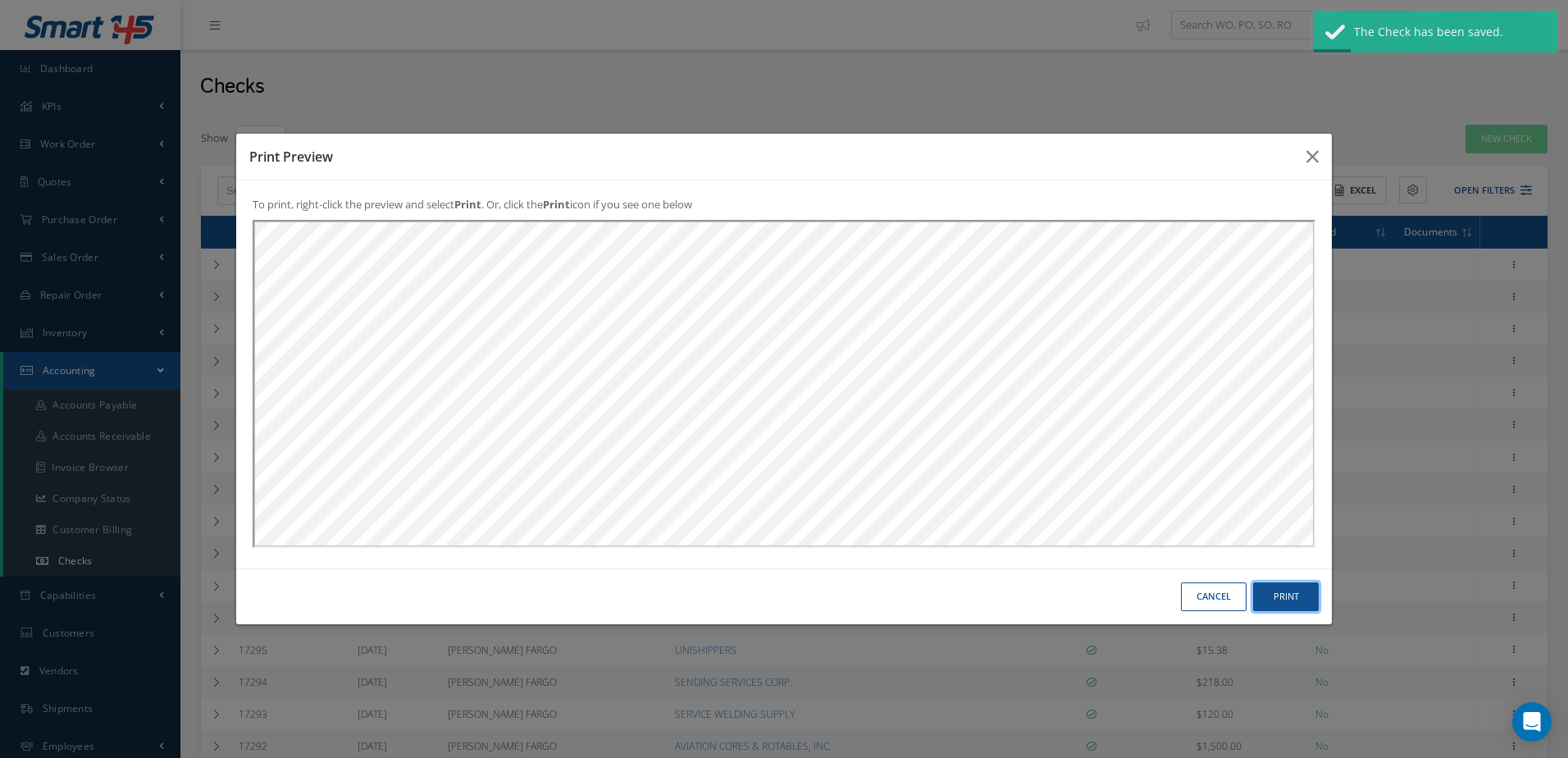
click at [0, 0] on button "Print" at bounding box center [0, 0] width 0 height 0
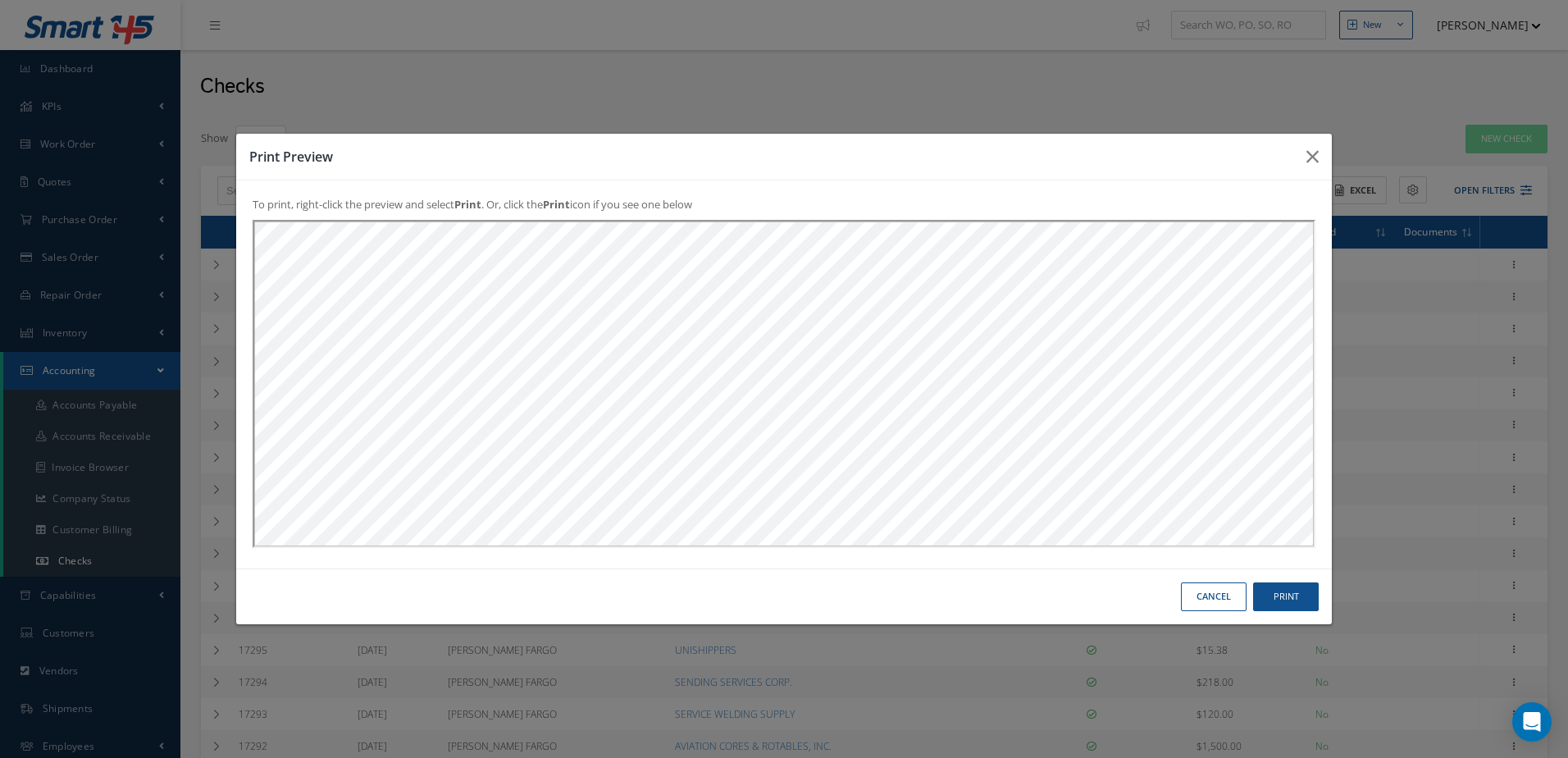
click at [0, 0] on button "Cancel" at bounding box center [0, 0] width 0 height 0
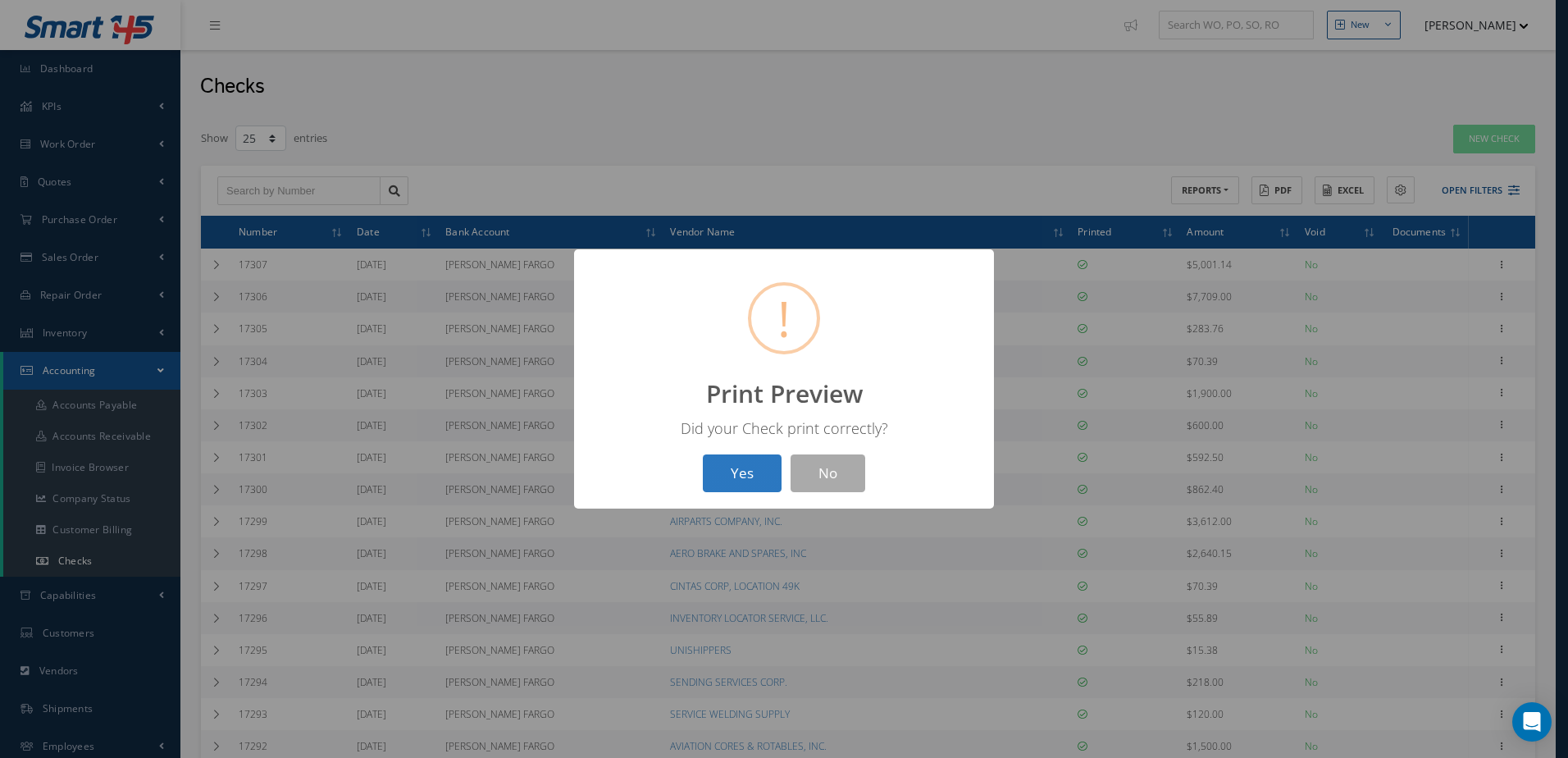
click at [753, 474] on button "Yes" at bounding box center [741, 473] width 78 height 39
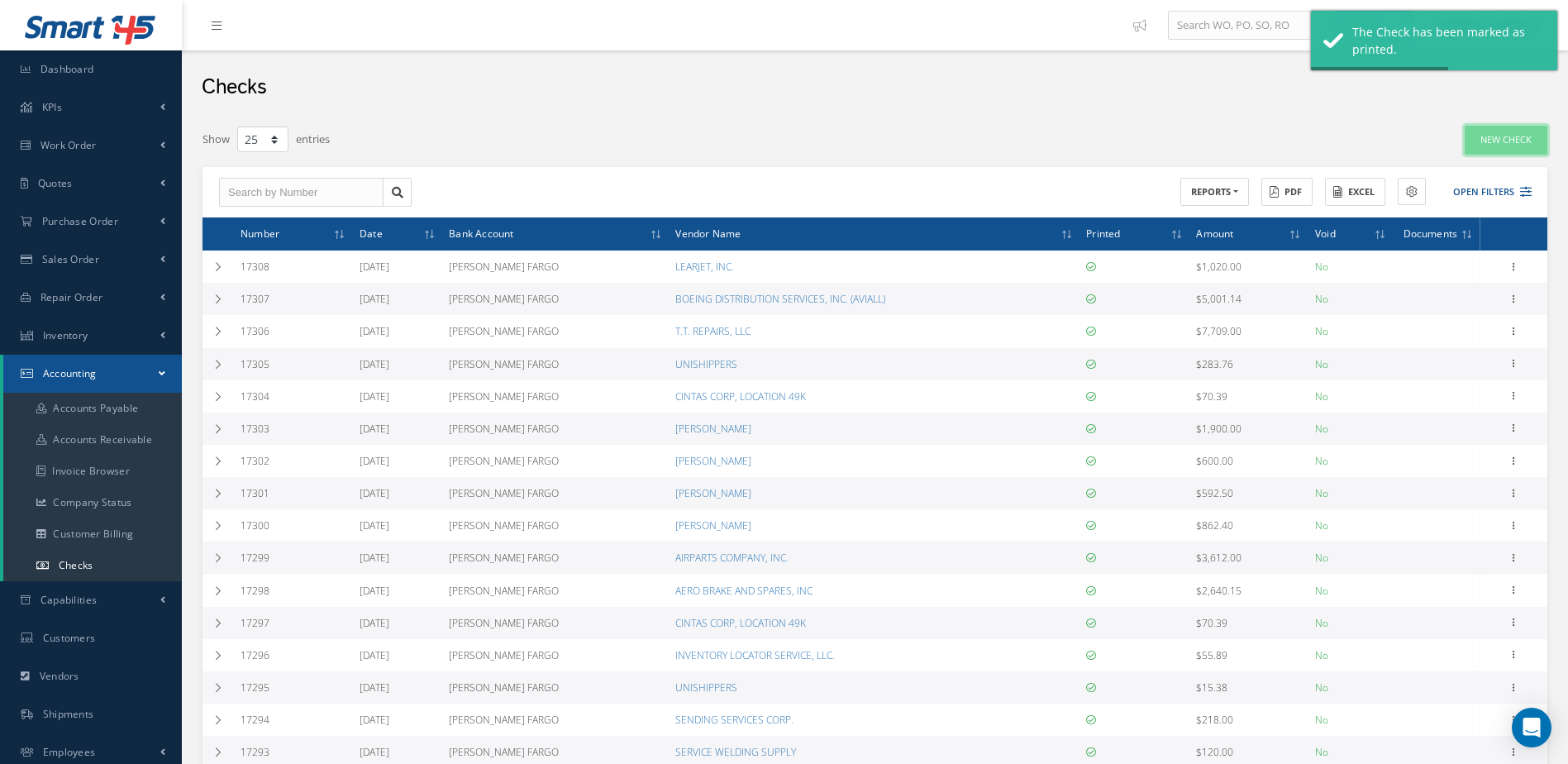
click at [1502, 140] on link "New Check" at bounding box center [1505, 140] width 83 height 29
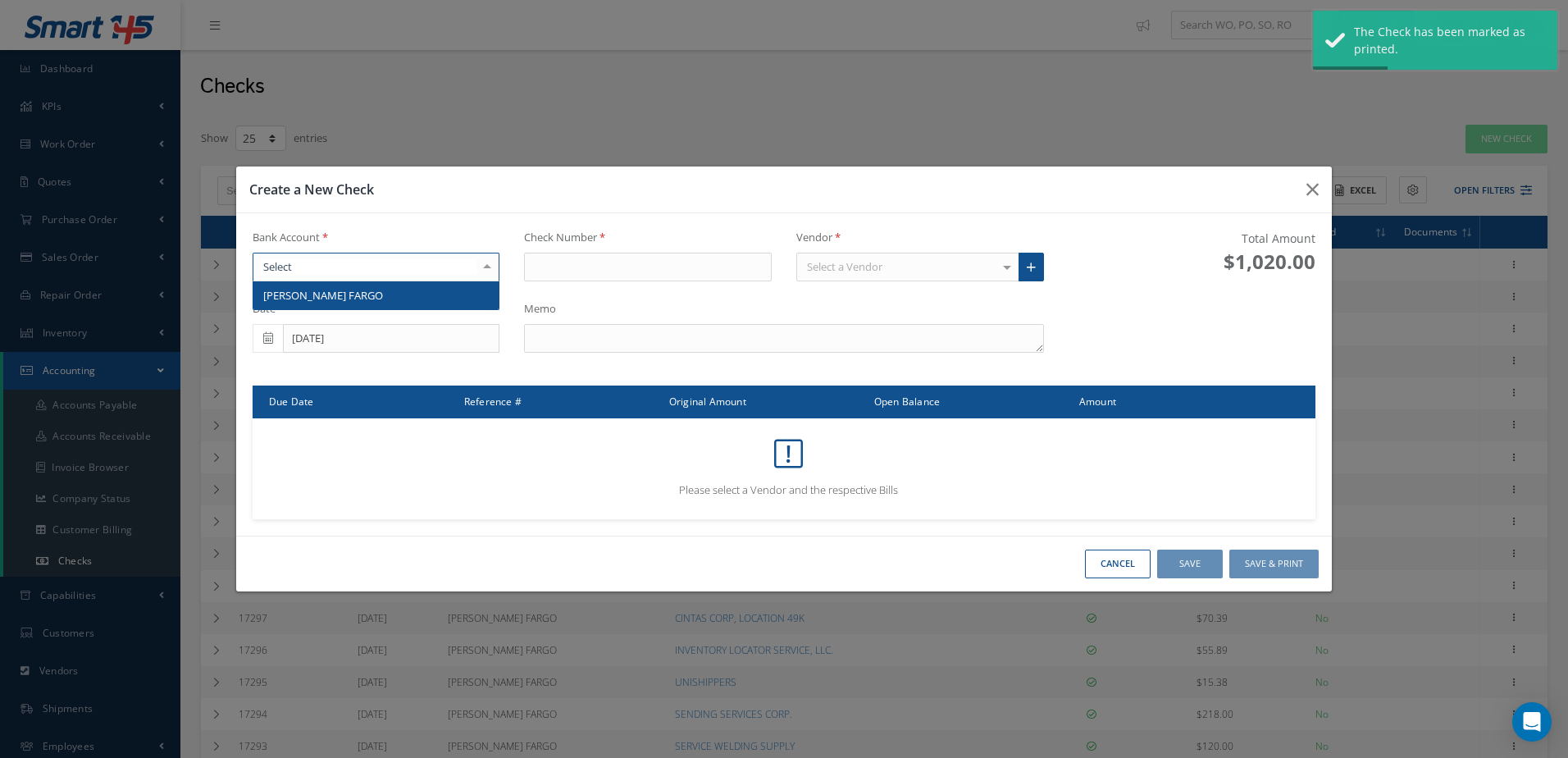
click at [448, 257] on div at bounding box center [376, 267] width 247 height 29
click at [453, 297] on span "WELLS FARGO" at bounding box center [376, 295] width 246 height 28
type input "17309"
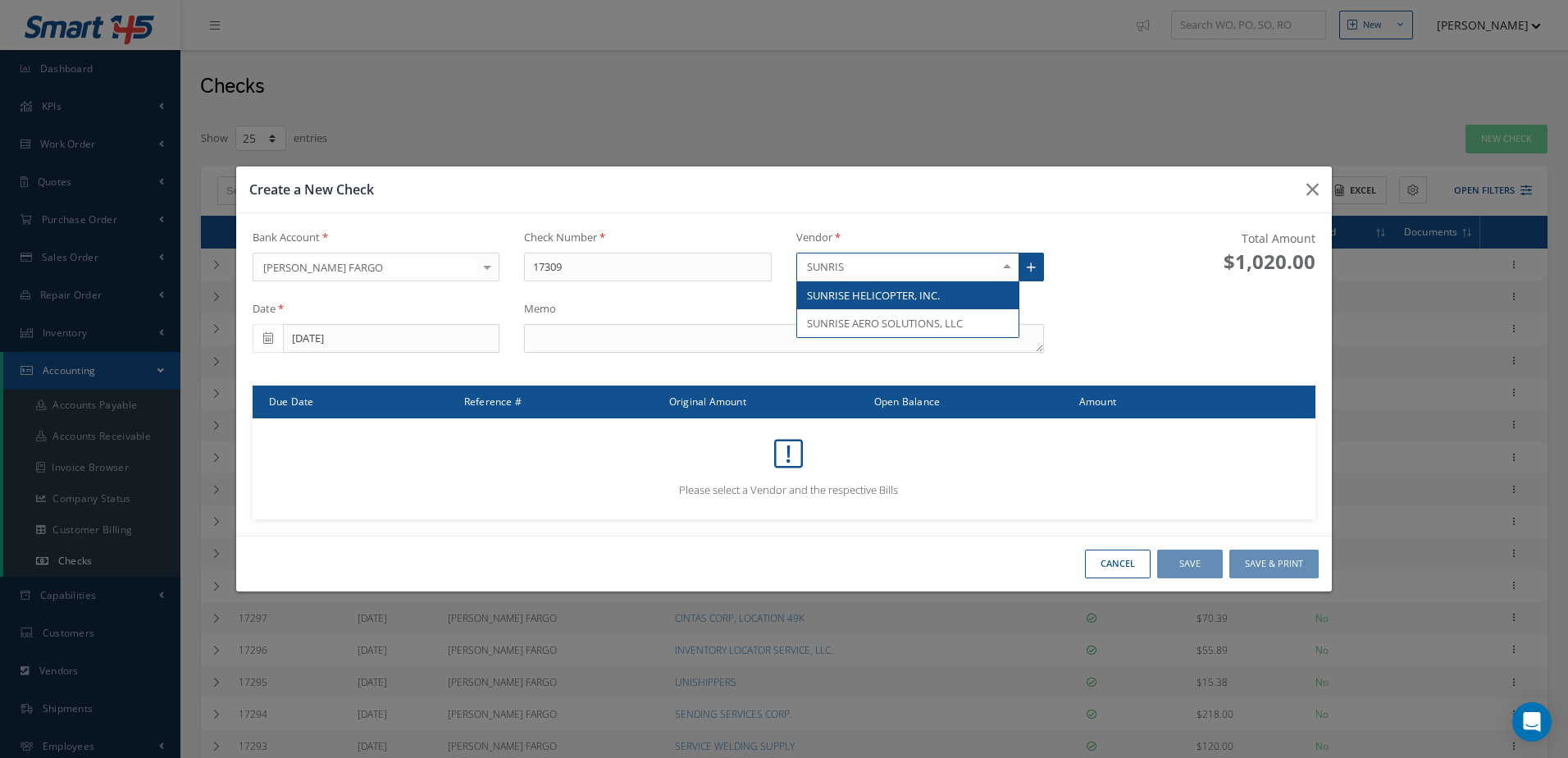
type input "SUNRISE"
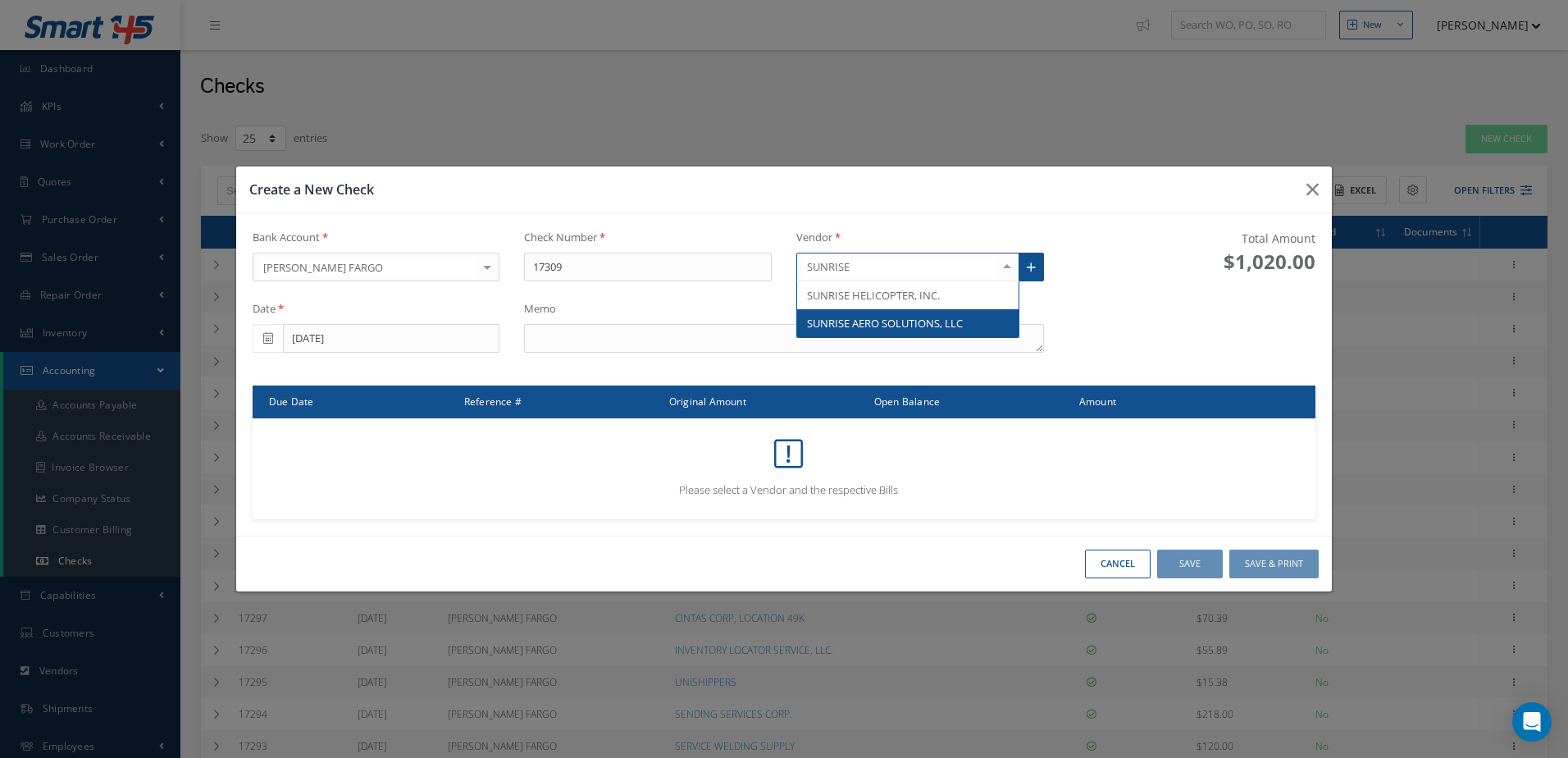
click at [930, 325] on span "SUNRISE AERO SOLUTIONS, LLC" at bounding box center [884, 323] width 156 height 15
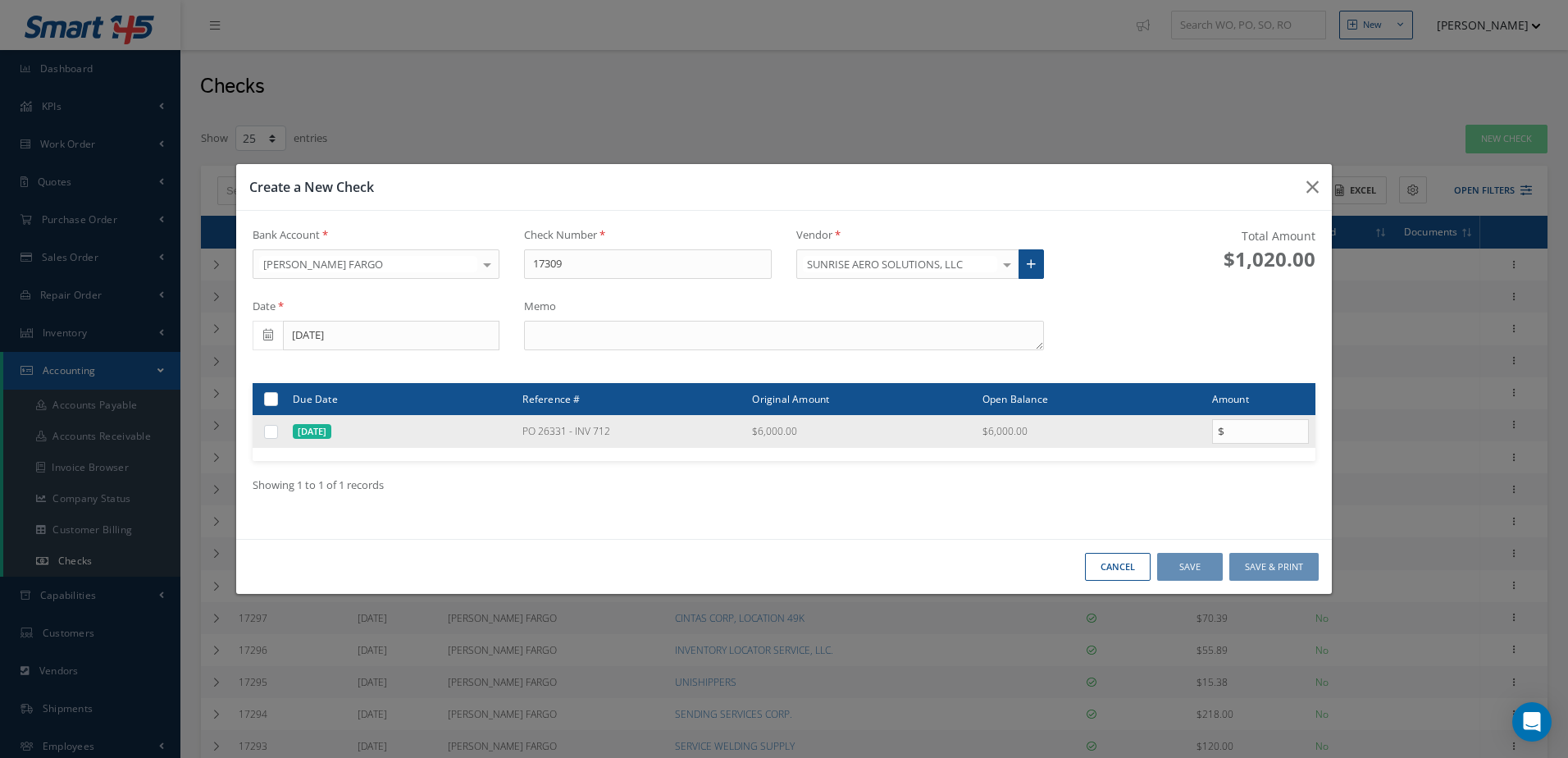
click at [278, 430] on label at bounding box center [278, 431] width 0 height 14
click at [274, 430] on input "checkbox" at bounding box center [272, 433] width 10 height 10
checkbox input "true"
type input "6000.00"
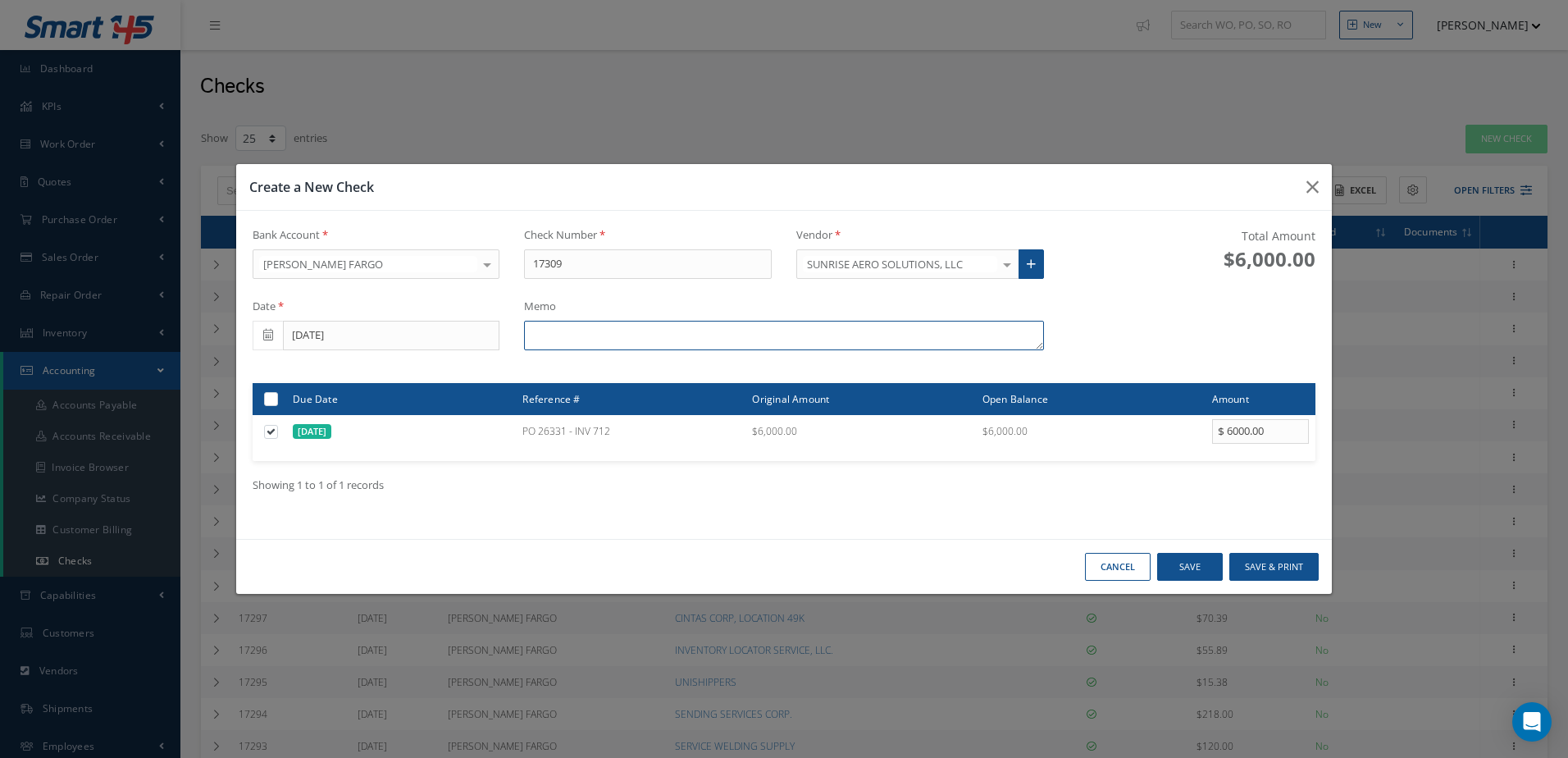
click at [679, 338] on textarea at bounding box center [784, 335] width 519 height 29
type textarea "INV. 712"
click at [1278, 563] on button "Save & Print" at bounding box center [1274, 567] width 90 height 28
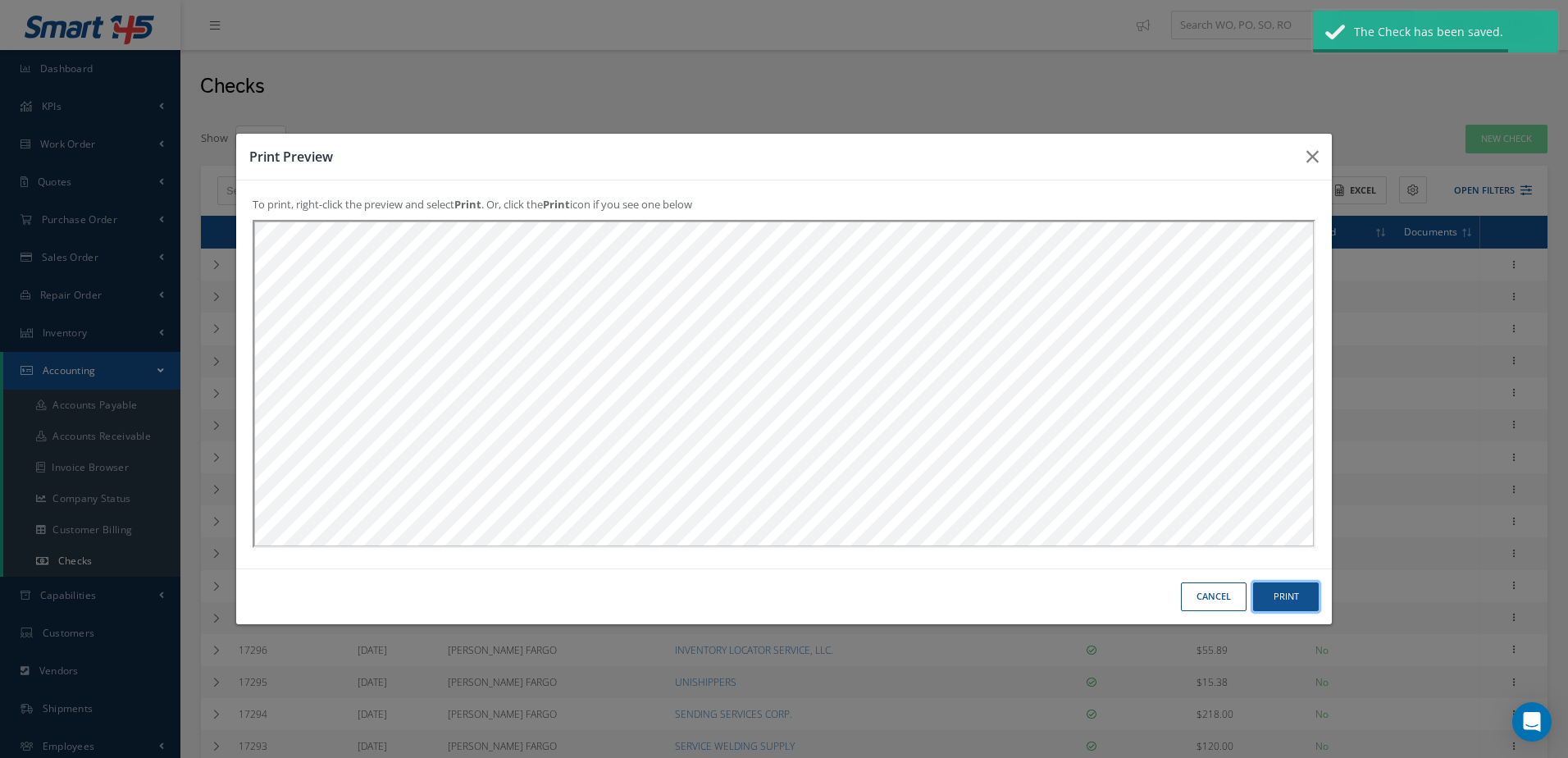
click at [0, 0] on button "Print" at bounding box center [0, 0] width 0 height 0
